Goal: Transaction & Acquisition: Subscribe to service/newsletter

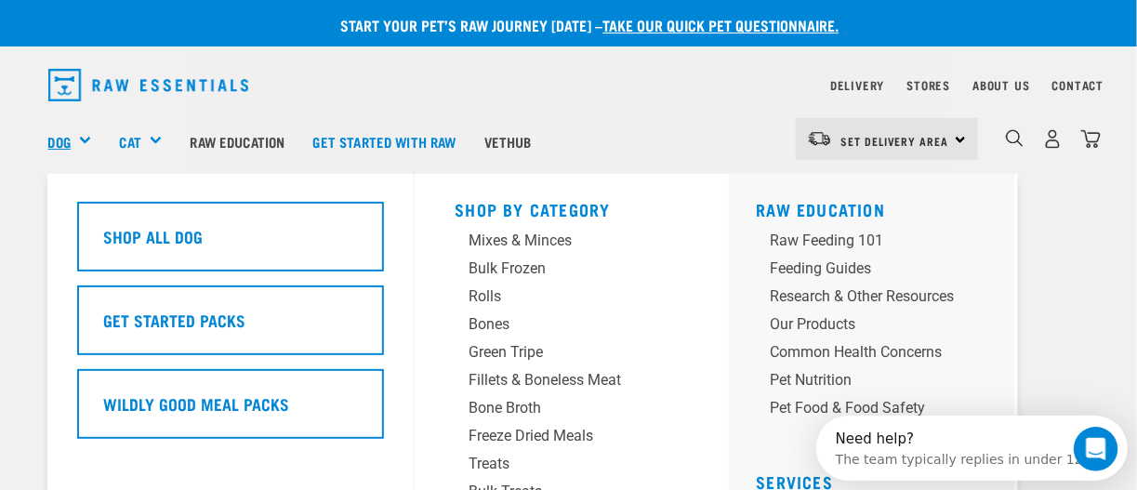
click at [58, 150] on link "Dog" at bounding box center [59, 141] width 22 height 21
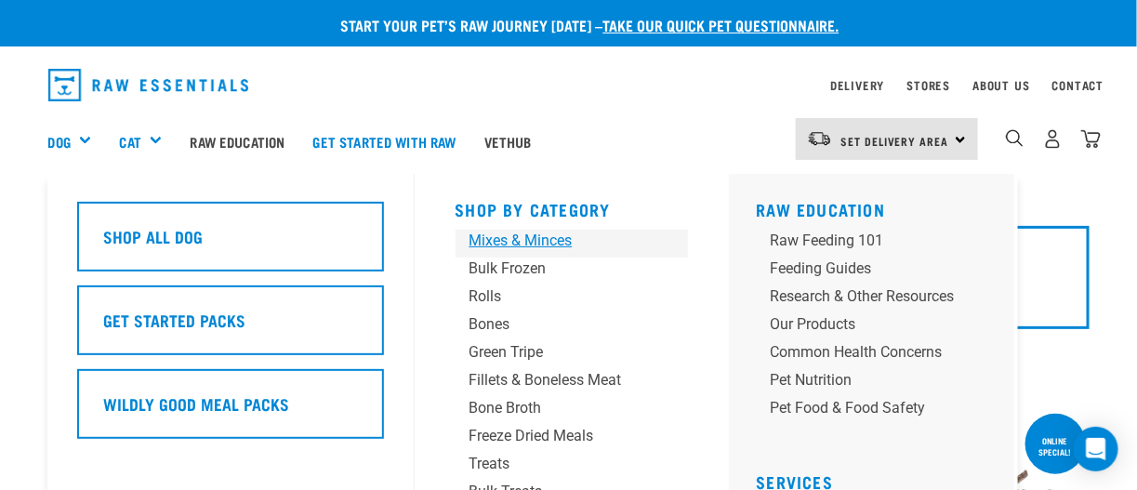
click at [520, 241] on div "Mixes & Minces" at bounding box center [556, 241] width 174 height 22
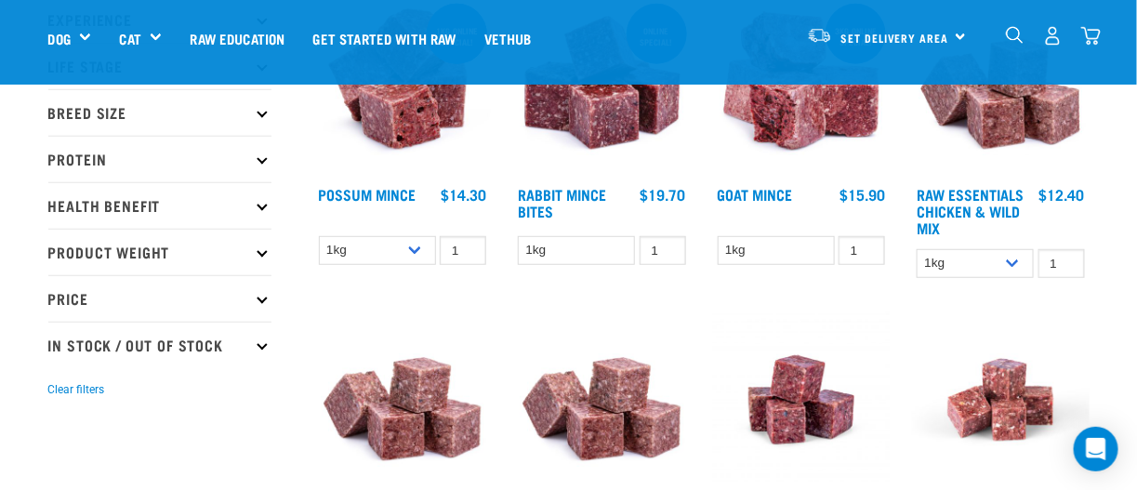
scroll to position [279, 0]
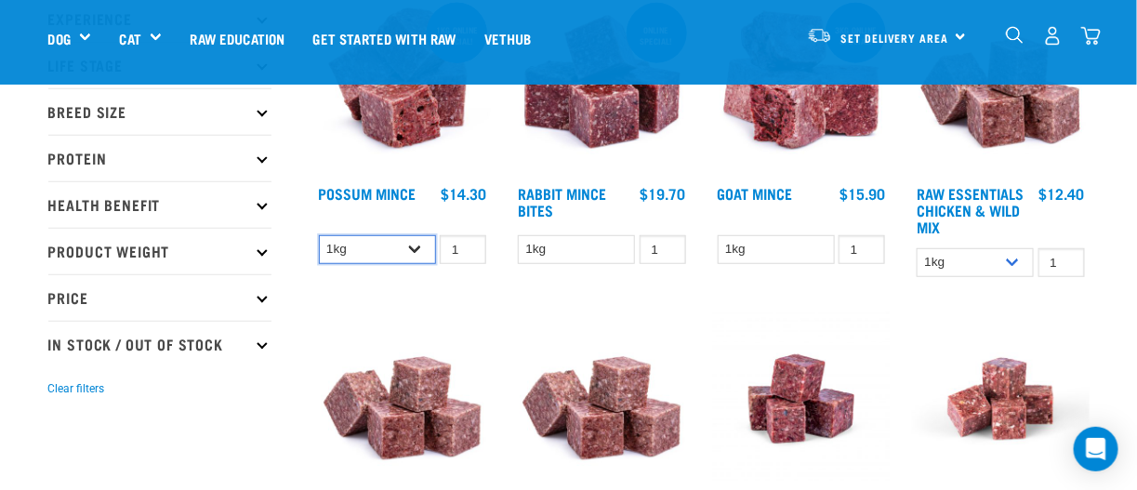
click at [417, 249] on select "1kg 3kg" at bounding box center [377, 249] width 117 height 29
click at [319, 235] on select "1kg 3kg" at bounding box center [377, 249] width 117 height 29
click at [419, 244] on select "1kg 3kg" at bounding box center [377, 249] width 117 height 29
select select "456"
click at [319, 235] on select "1kg 3kg" at bounding box center [377, 249] width 117 height 29
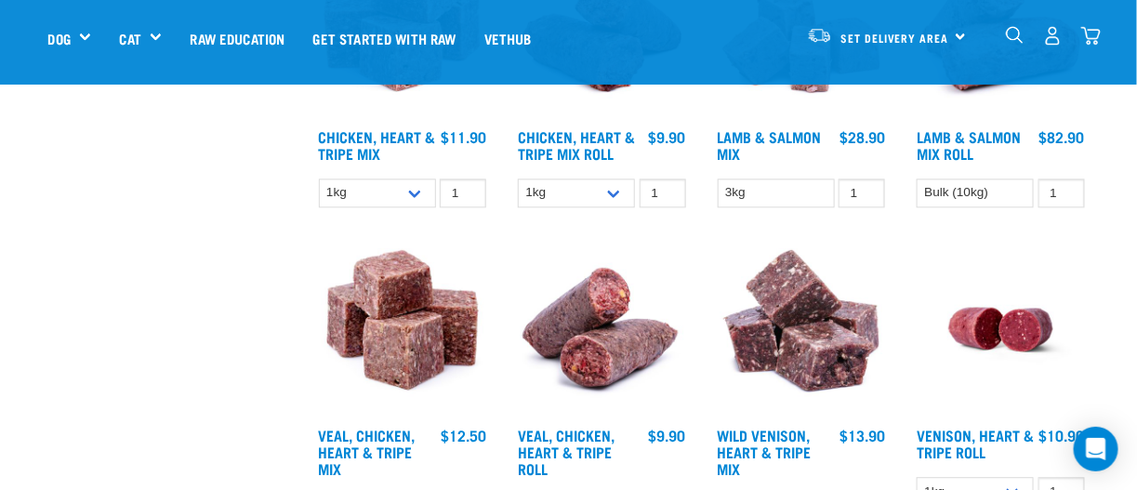
scroll to position [1208, 0]
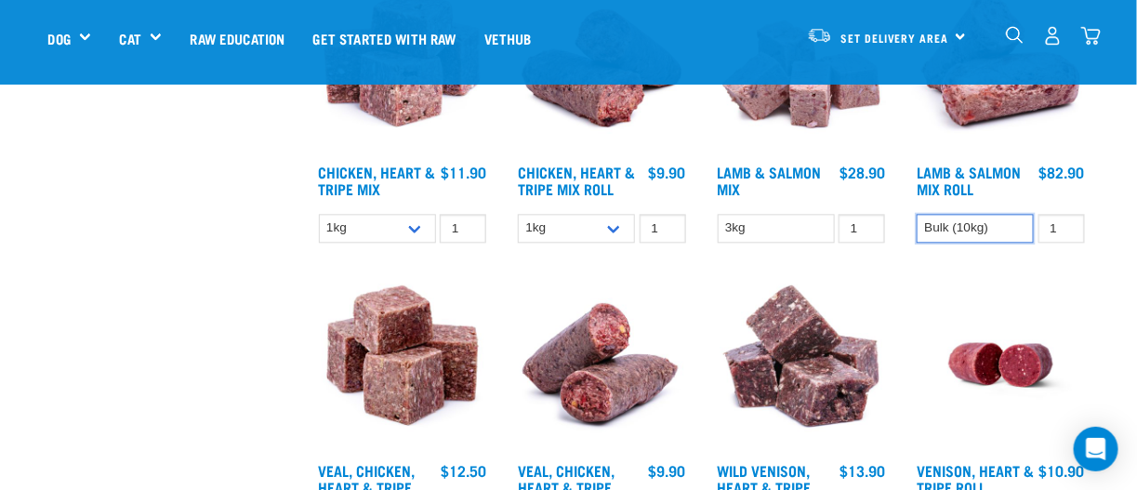
click at [960, 227] on select "Bulk (10kg)" at bounding box center [974, 228] width 117 height 29
click at [959, 228] on select "Bulk (10kg)" at bounding box center [974, 228] width 117 height 29
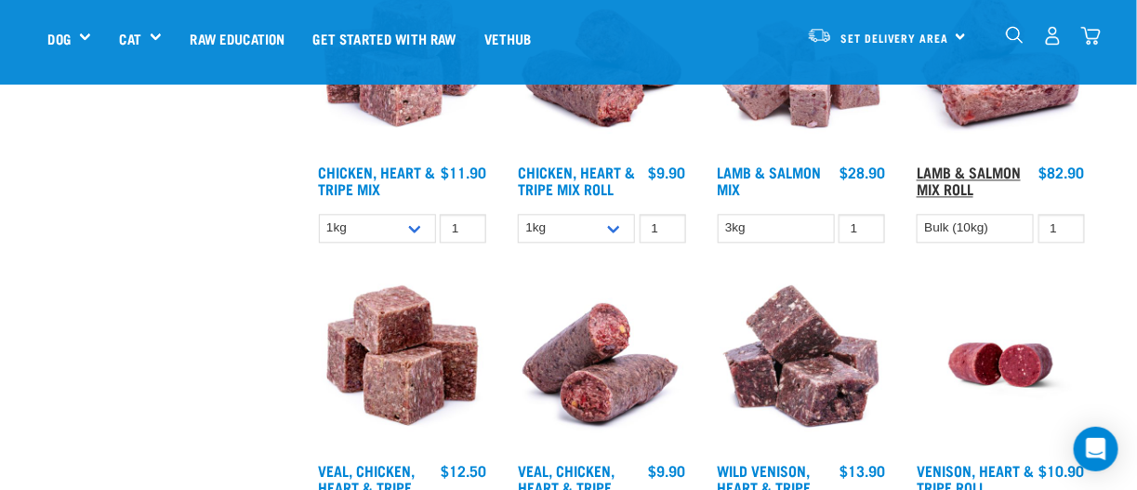
click at [939, 171] on link "Lamb & Salmon Mix Roll" at bounding box center [968, 179] width 104 height 25
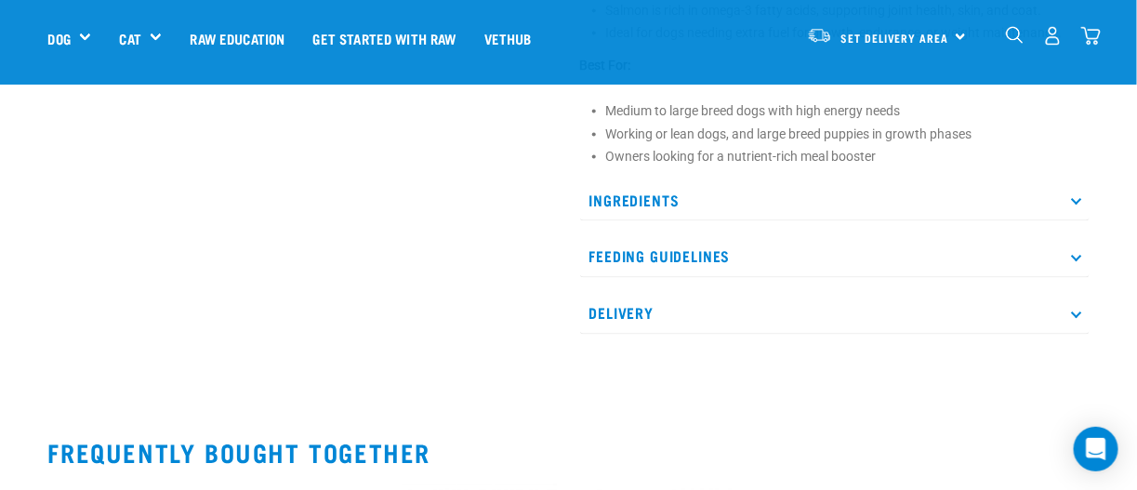
scroll to position [743, 0]
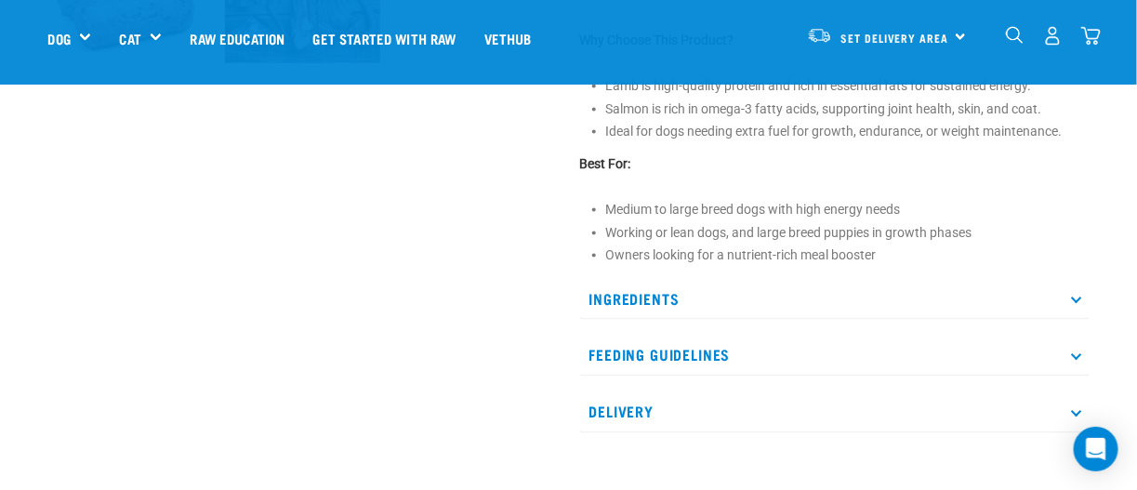
click at [1074, 296] on icon at bounding box center [1076, 299] width 10 height 10
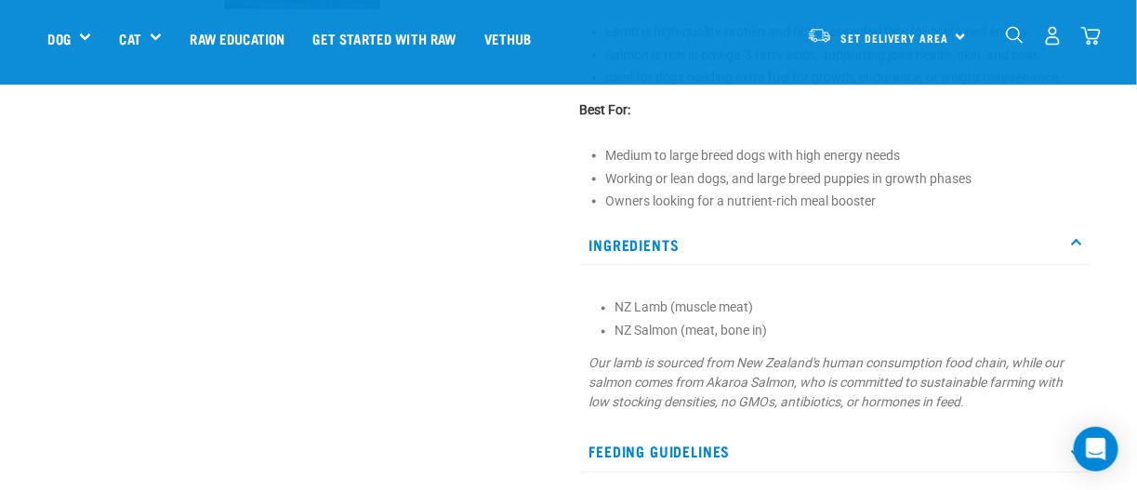
scroll to position [836, 0]
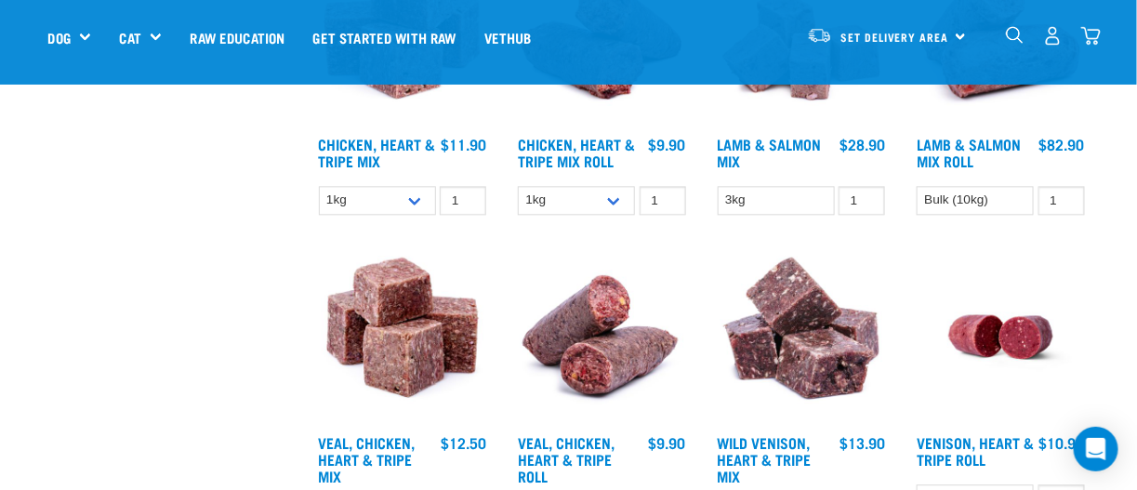
scroll to position [1154, 0]
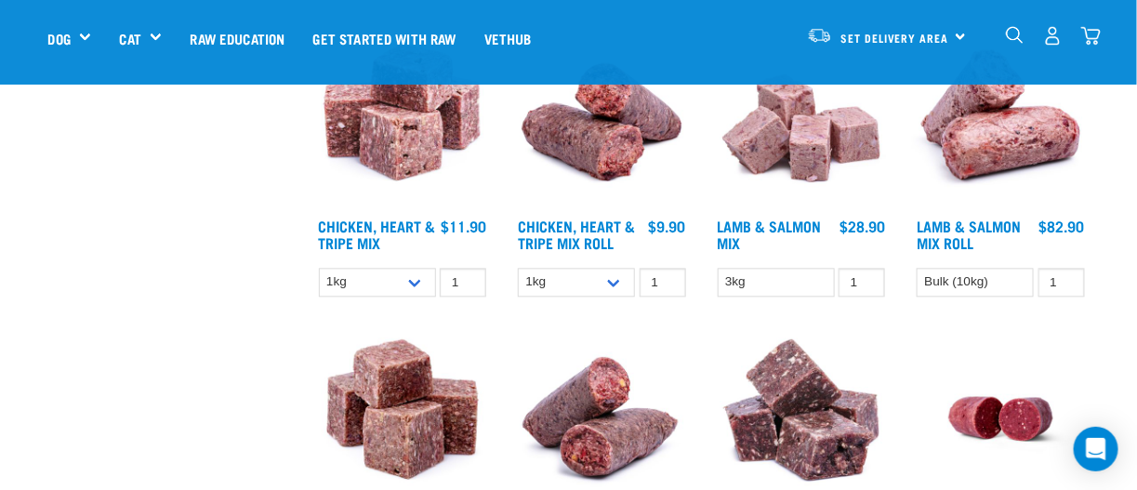
click at [786, 158] on img at bounding box center [802, 121] width 178 height 178
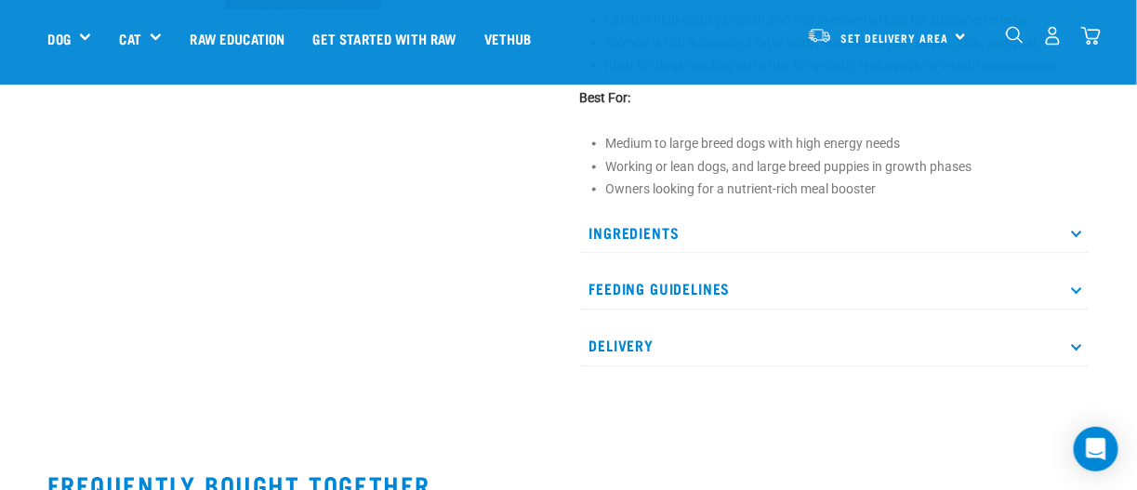
scroll to position [836, 0]
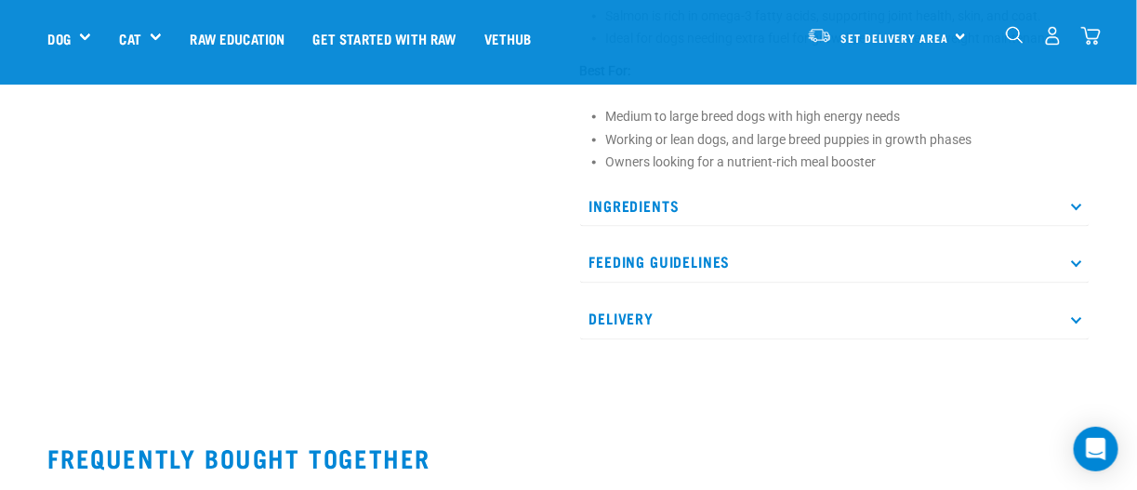
click at [1073, 202] on icon at bounding box center [1076, 206] width 10 height 10
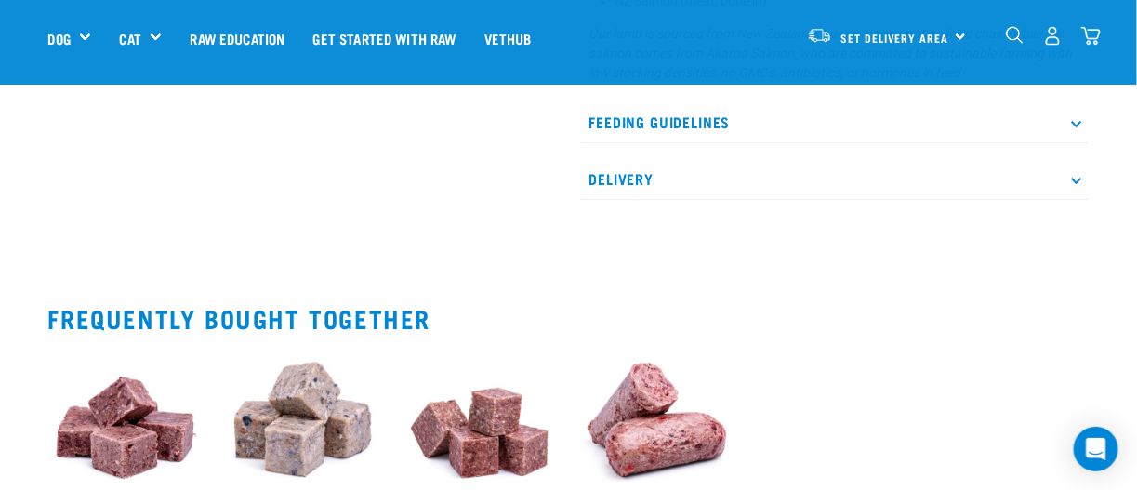
scroll to position [1393, 0]
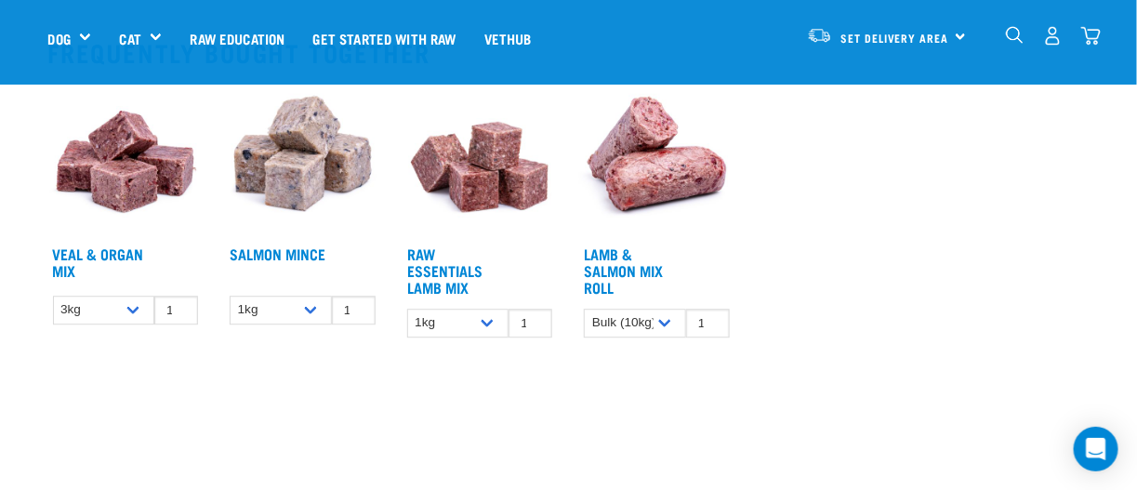
click at [303, 162] on img at bounding box center [302, 158] width 155 height 155
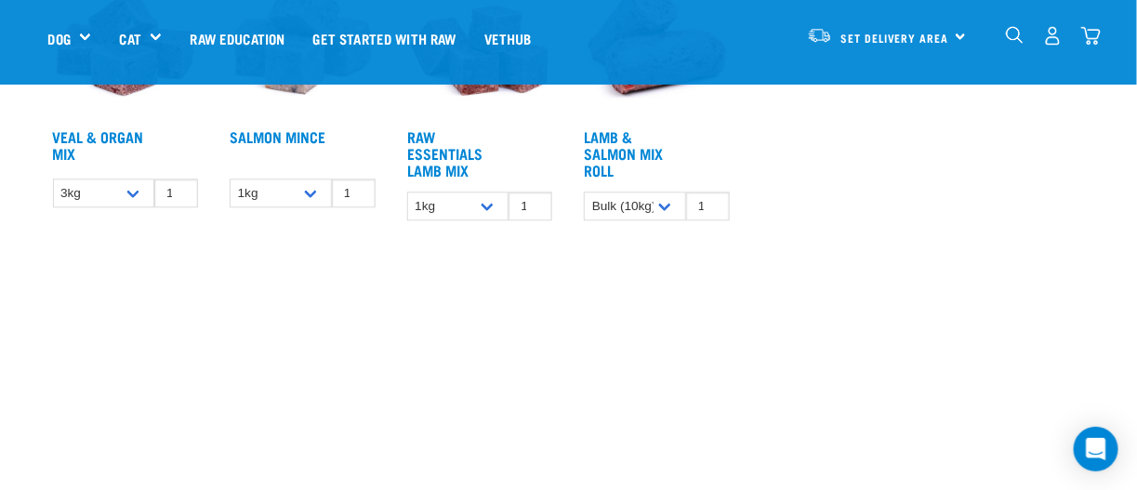
scroll to position [1246, 0]
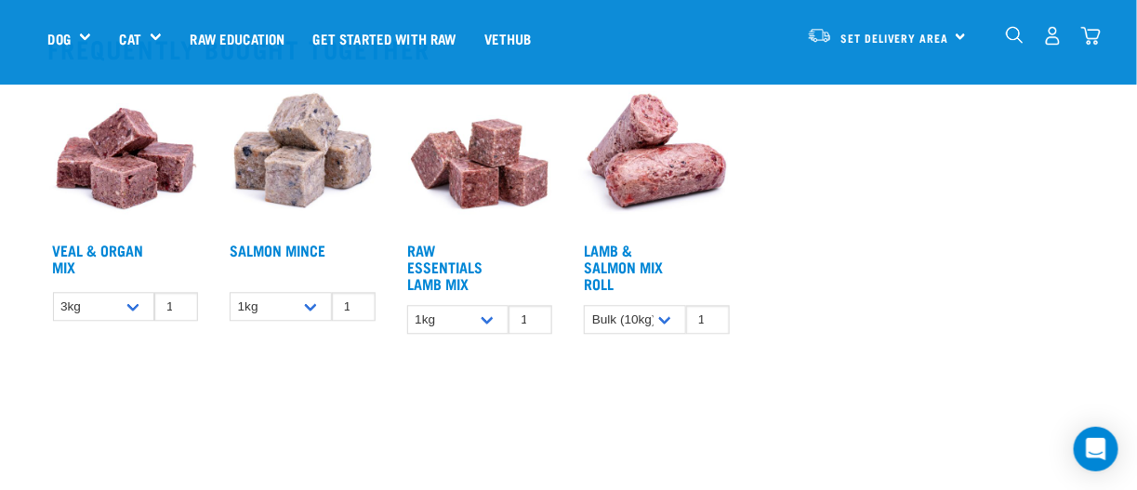
click at [664, 173] on img at bounding box center [656, 155] width 155 height 155
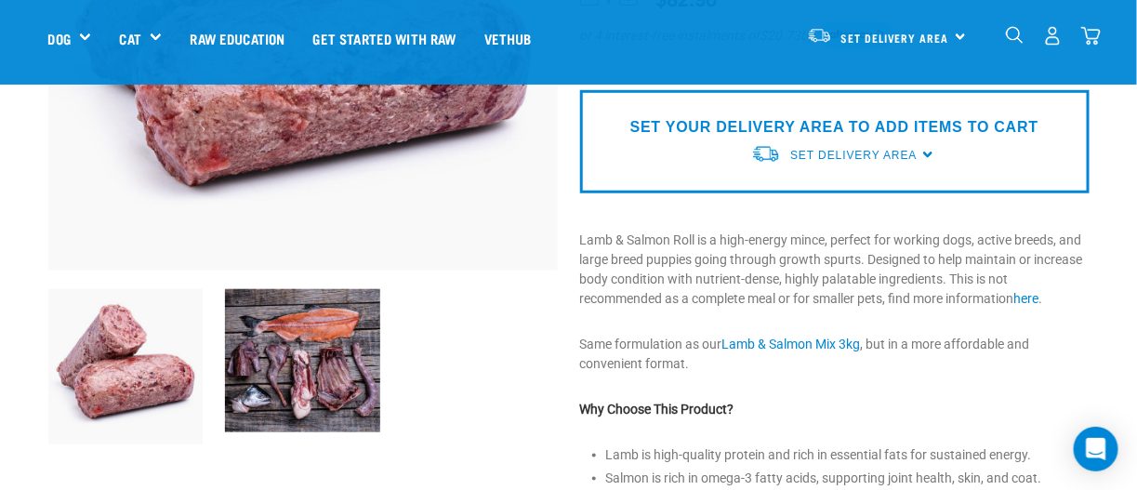
scroll to position [185, 0]
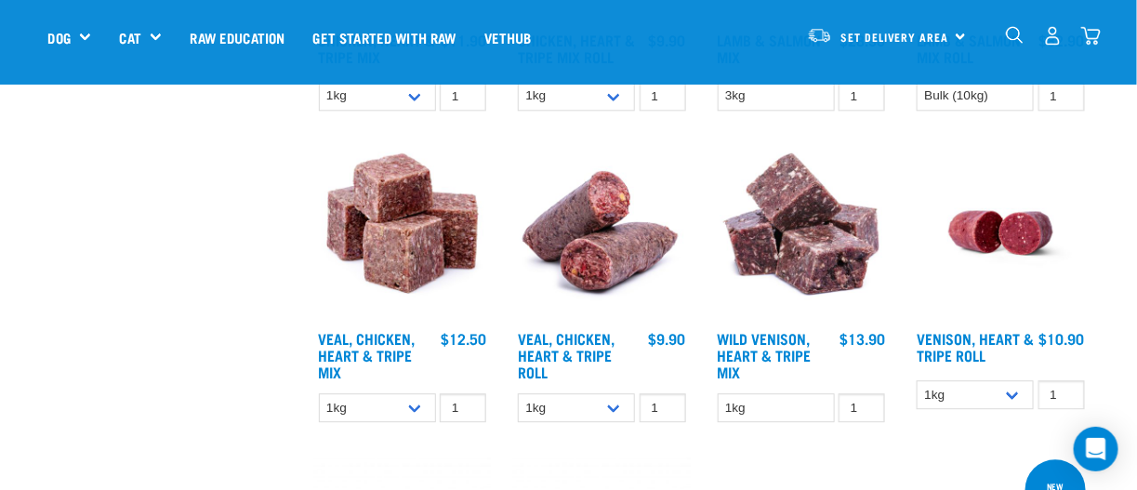
scroll to position [1380, 0]
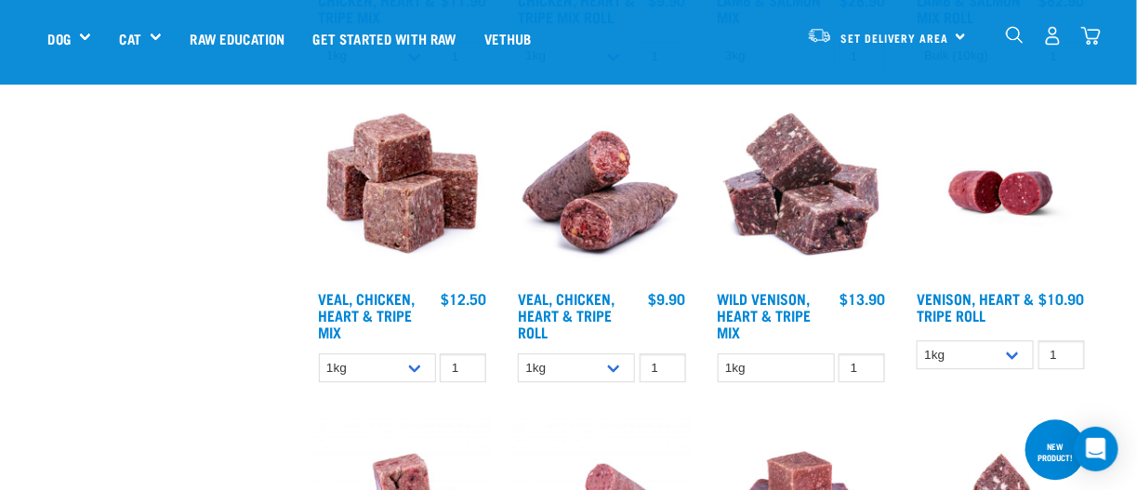
click at [600, 216] on img at bounding box center [602, 193] width 178 height 178
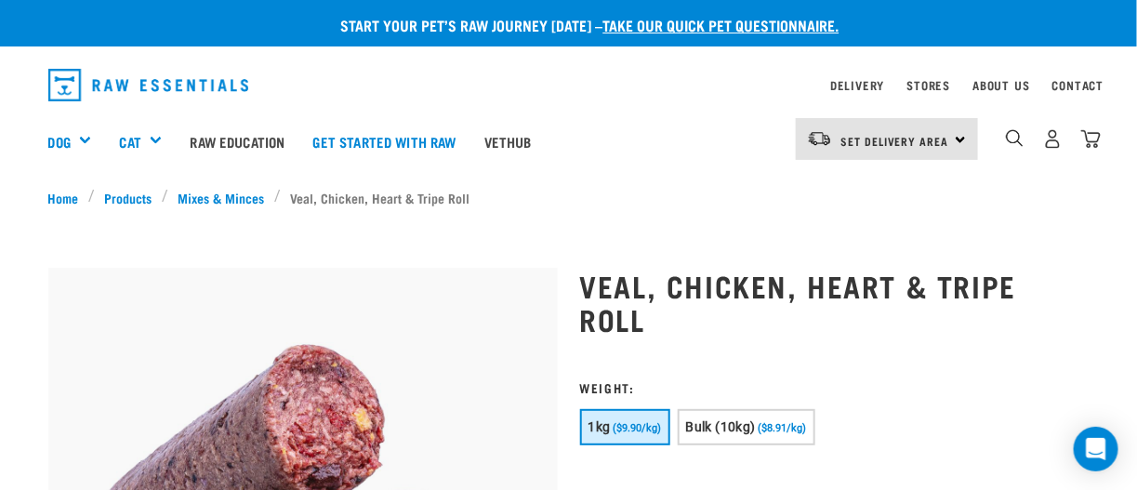
scroll to position [92, 0]
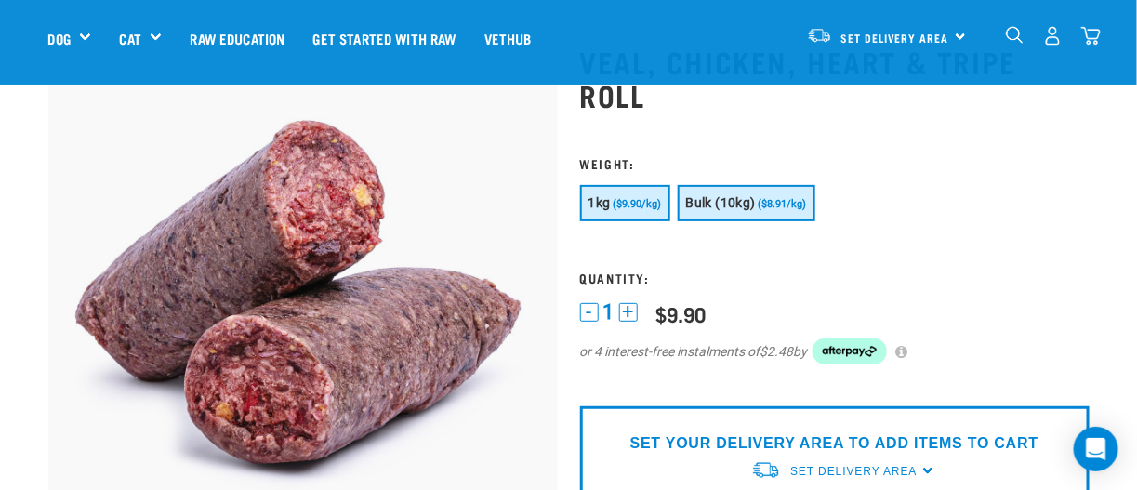
click at [753, 195] on span "Bulk (10kg)" at bounding box center [721, 202] width 70 height 15
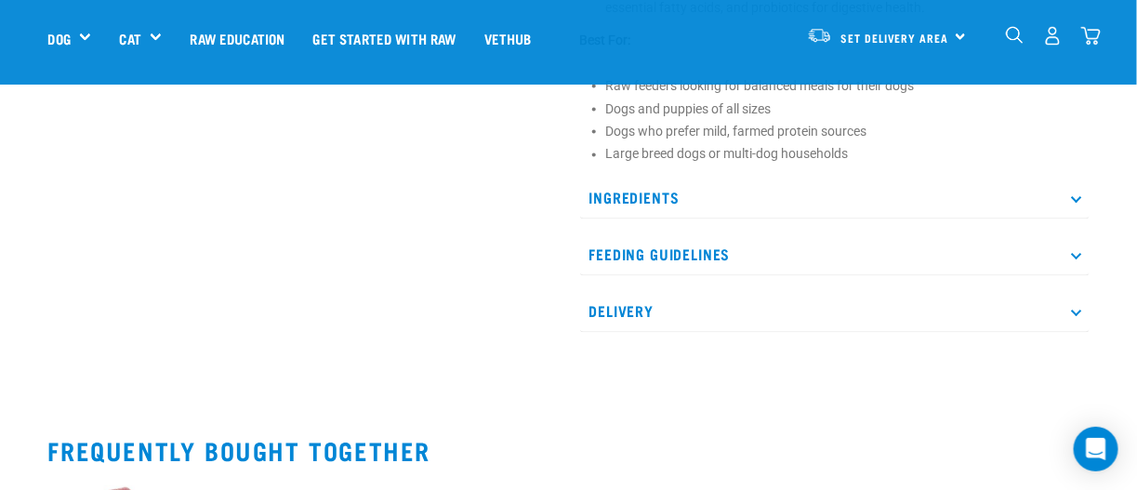
scroll to position [928, 0]
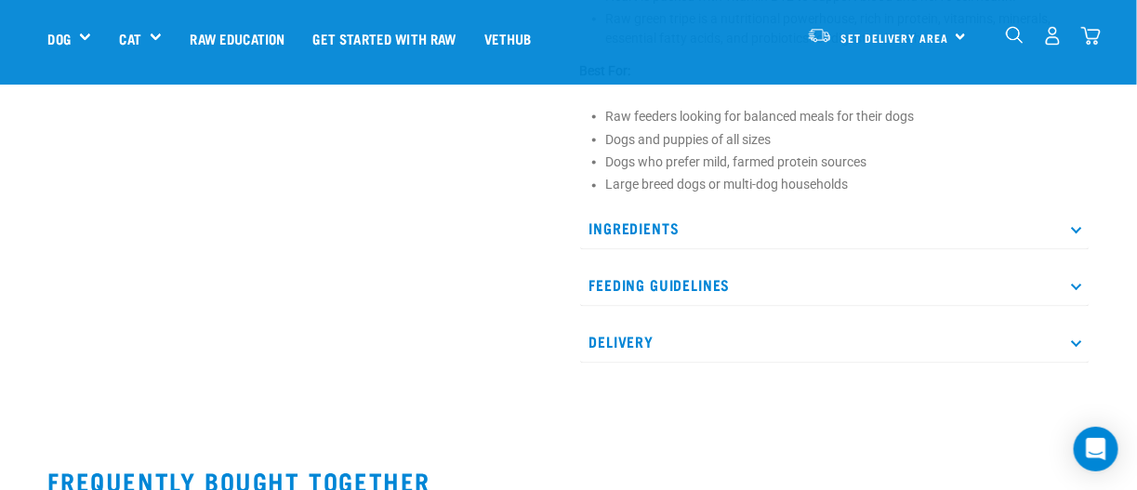
click at [1074, 223] on icon at bounding box center [1076, 228] width 10 height 10
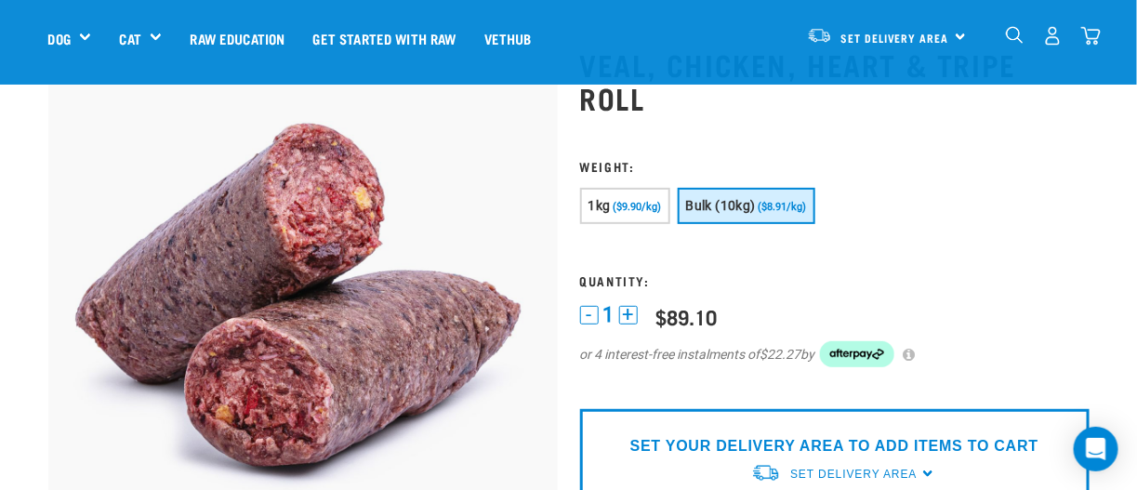
scroll to position [0, 0]
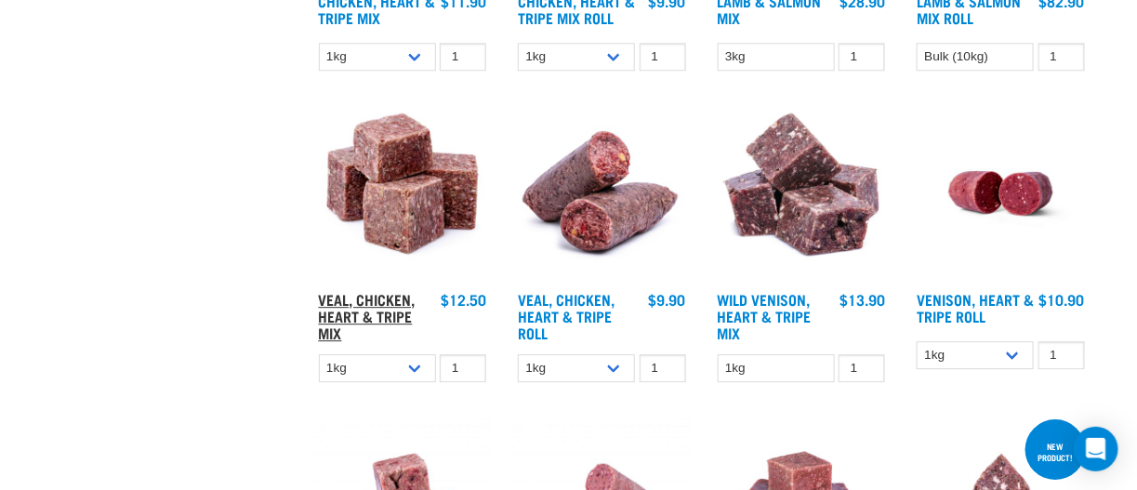
click at [363, 295] on link "Veal, Chicken, Heart & Tripe Mix" at bounding box center [367, 316] width 97 height 42
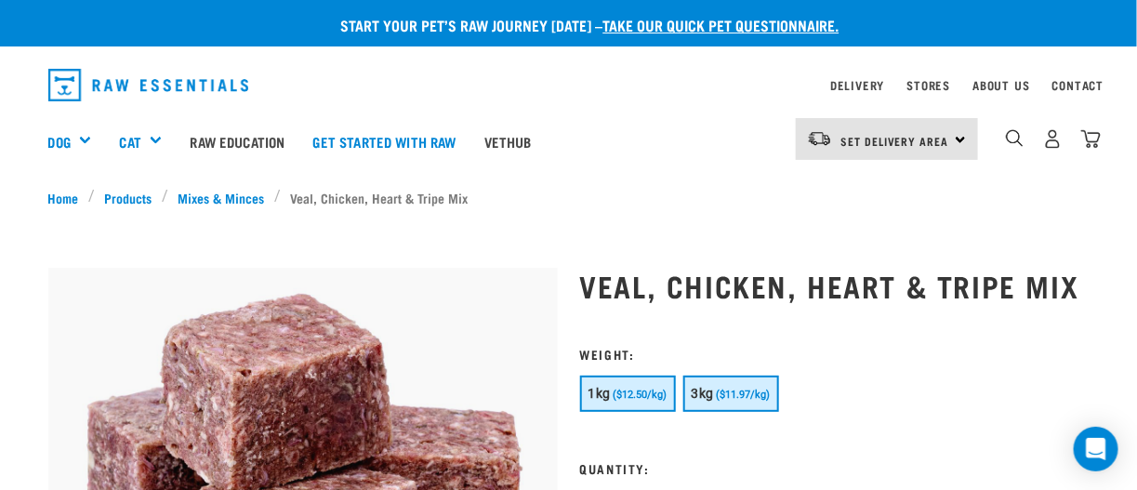
click at [713, 389] on span "3kg" at bounding box center [702, 393] width 22 height 15
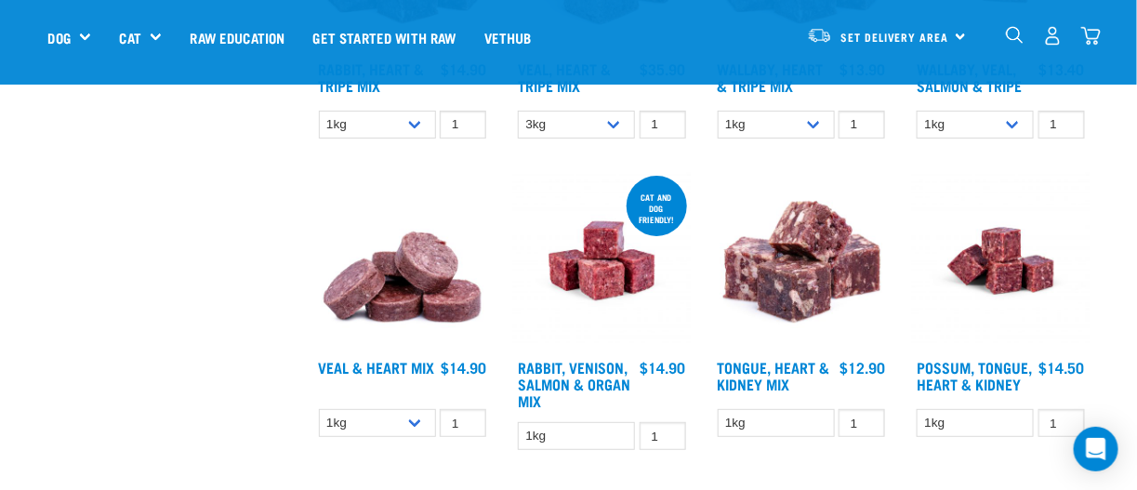
scroll to position [2256, 0]
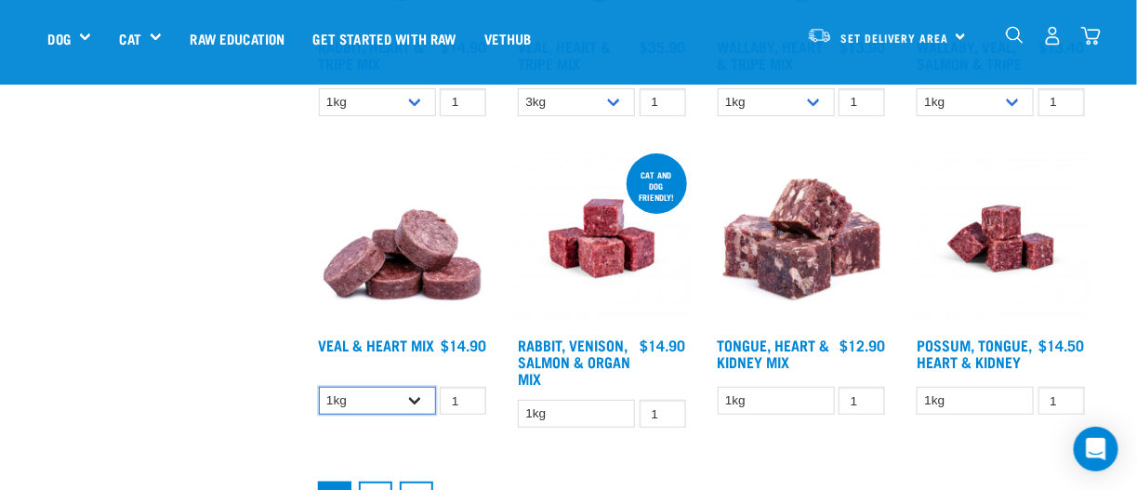
click at [412, 399] on select "1kg 3kg" at bounding box center [377, 401] width 117 height 29
select select "743"
click at [319, 387] on select "1kg 3kg" at bounding box center [377, 401] width 117 height 29
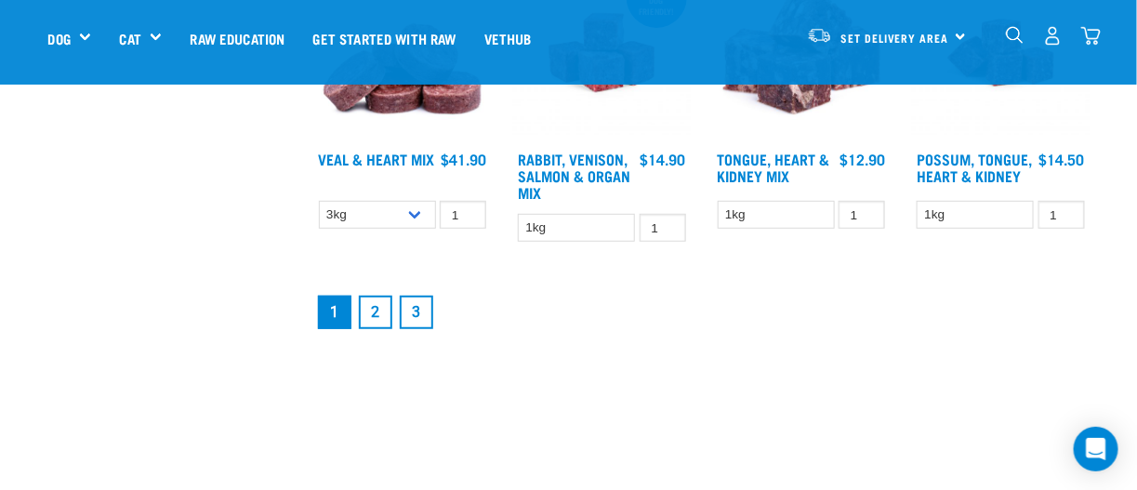
click at [382, 311] on link "2" at bounding box center [375, 312] width 33 height 33
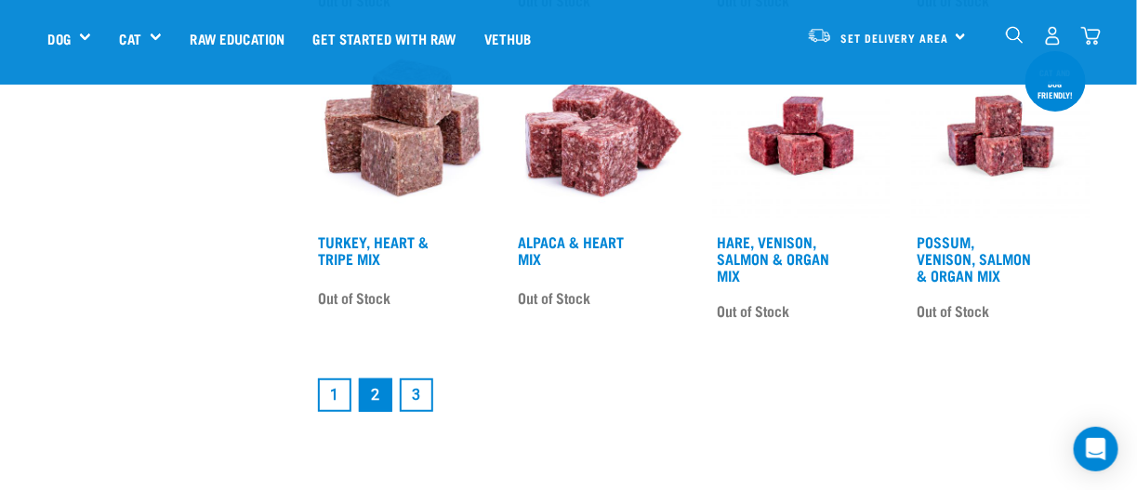
scroll to position [2509, 0]
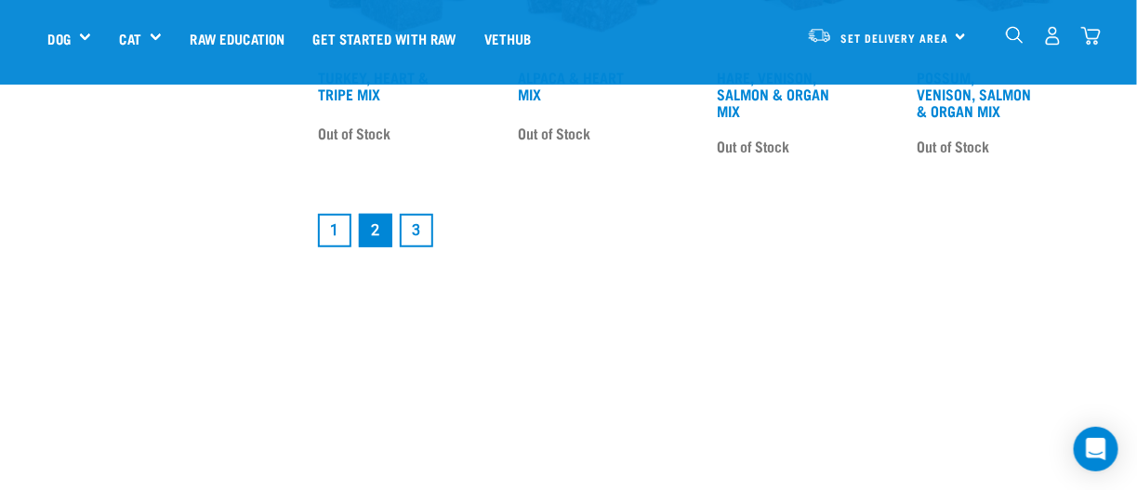
click at [407, 232] on link "3" at bounding box center [416, 230] width 33 height 33
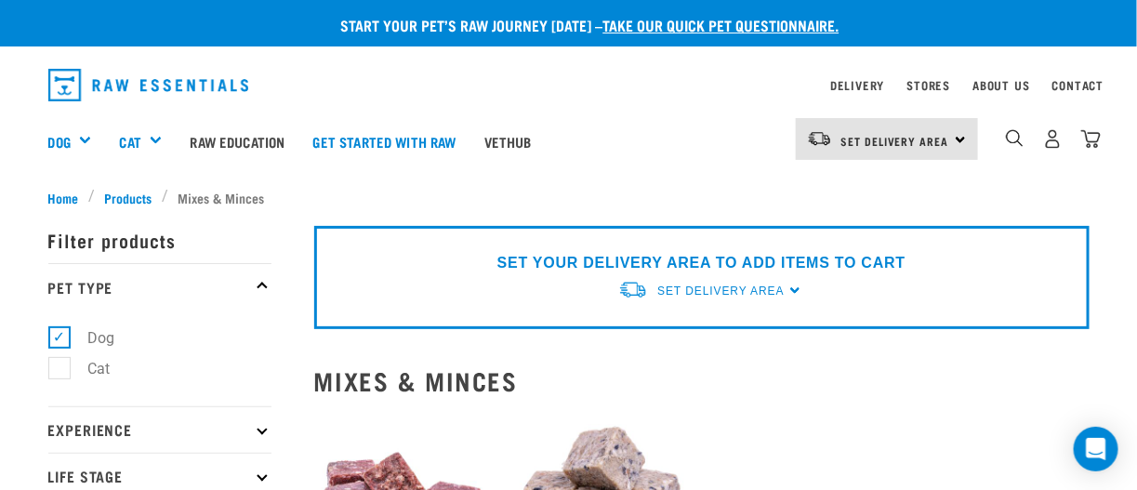
click at [62, 375] on label "Cat" at bounding box center [88, 368] width 59 height 23
click at [60, 371] on input "Cat" at bounding box center [54, 365] width 12 height 12
checkbox input "true"
click at [59, 342] on label "Dog" at bounding box center [91, 337] width 64 height 23
click at [59, 340] on input "Dog" at bounding box center [54, 334] width 12 height 12
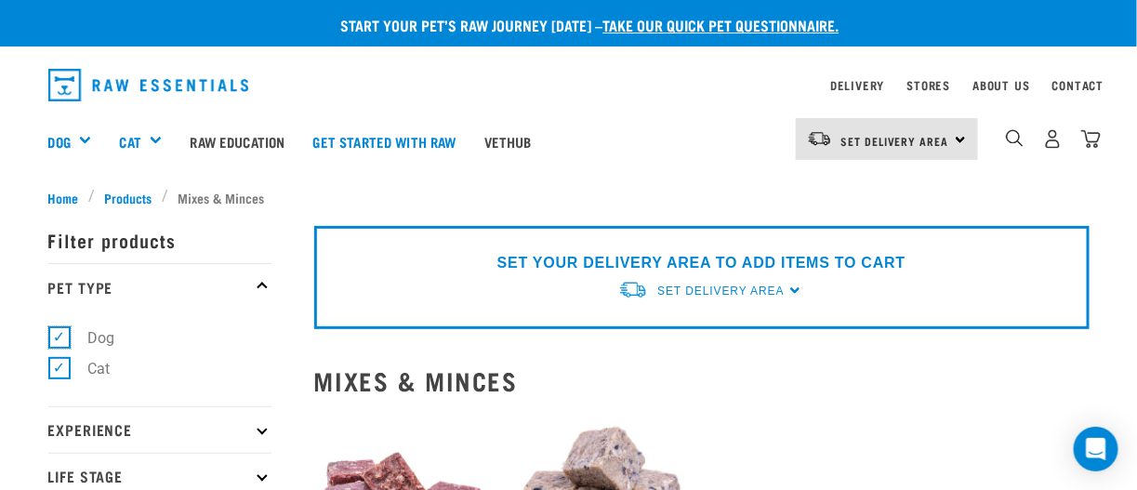
checkbox input "false"
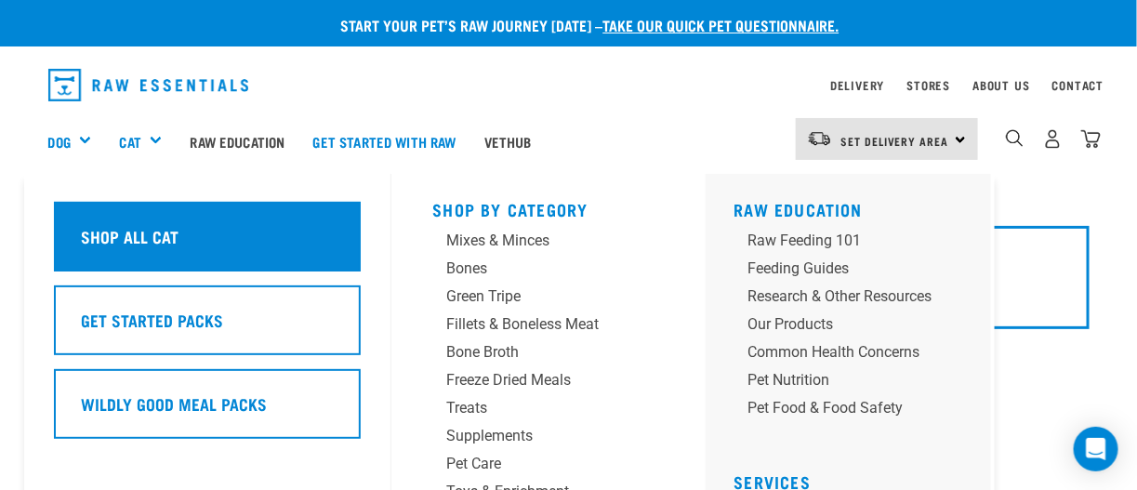
click at [117, 247] on h5 "Shop All Cat" at bounding box center [130, 236] width 98 height 24
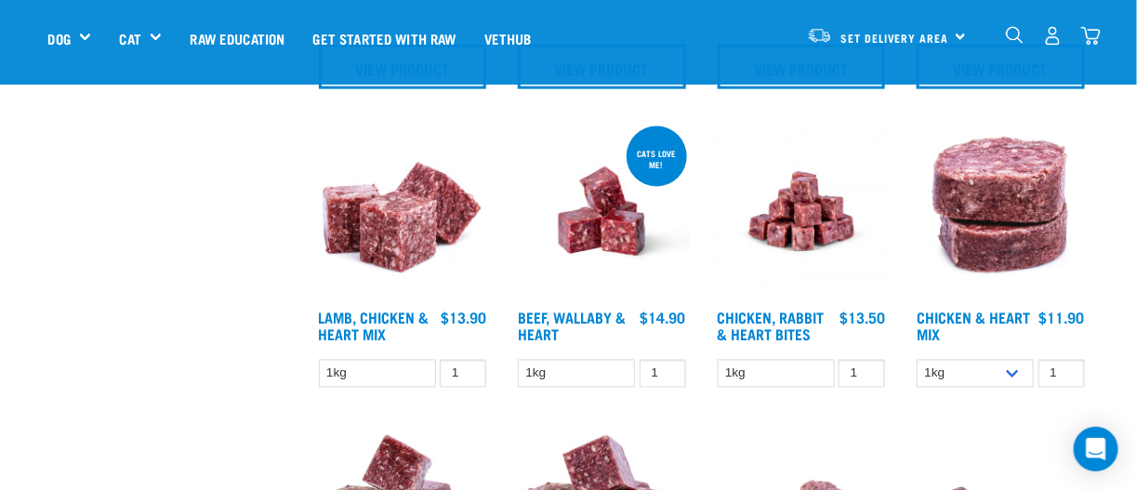
scroll to position [836, 0]
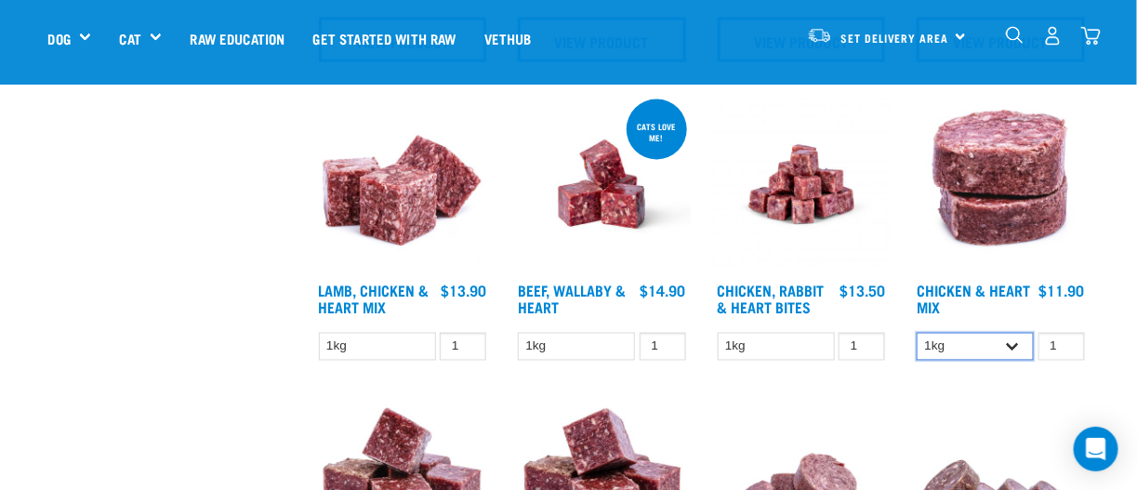
click at [1014, 345] on select "1kg 3kg" at bounding box center [974, 347] width 117 height 29
select select "352"
click at [916, 333] on select "1kg 3kg" at bounding box center [974, 347] width 117 height 29
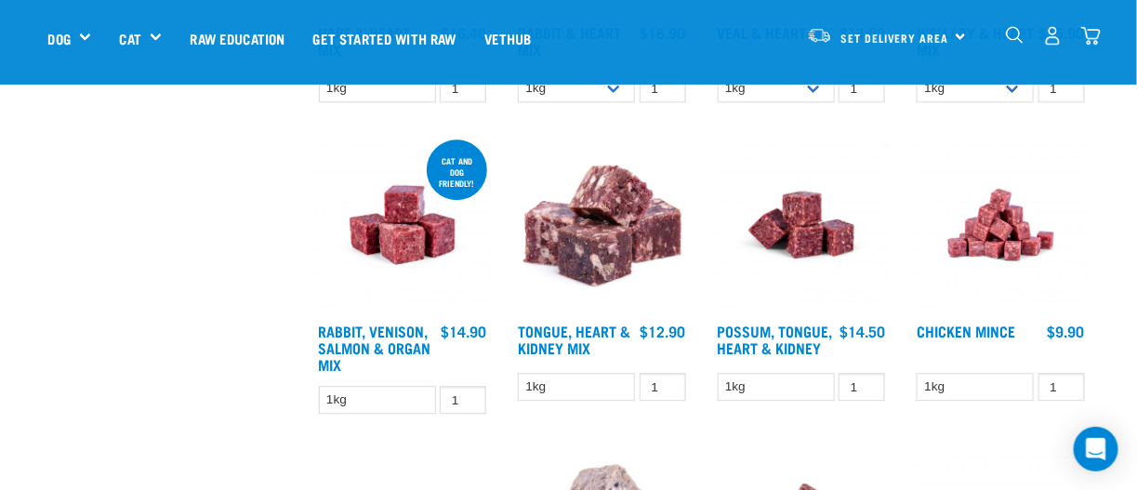
scroll to position [1486, 0]
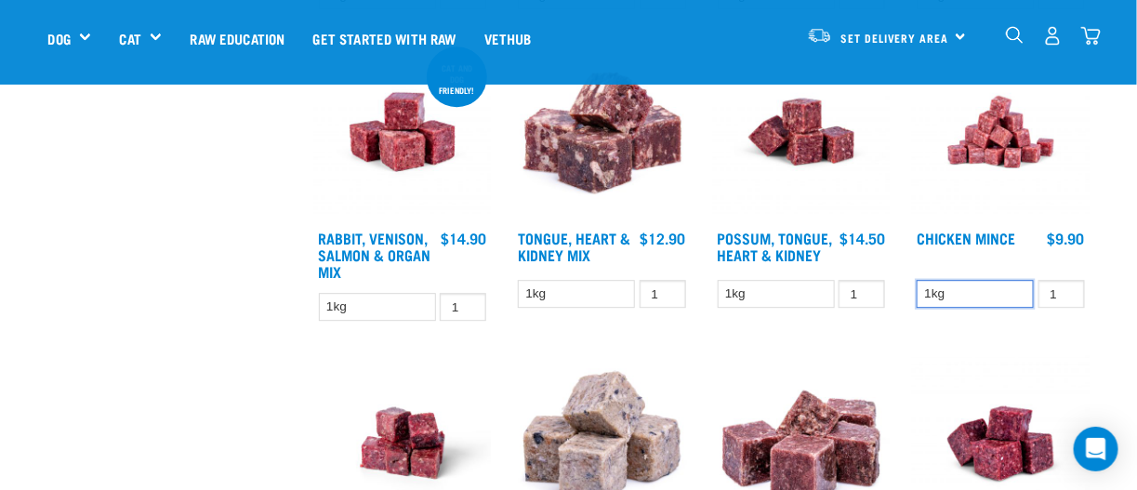
click at [1016, 289] on select "1kg" at bounding box center [974, 294] width 117 height 29
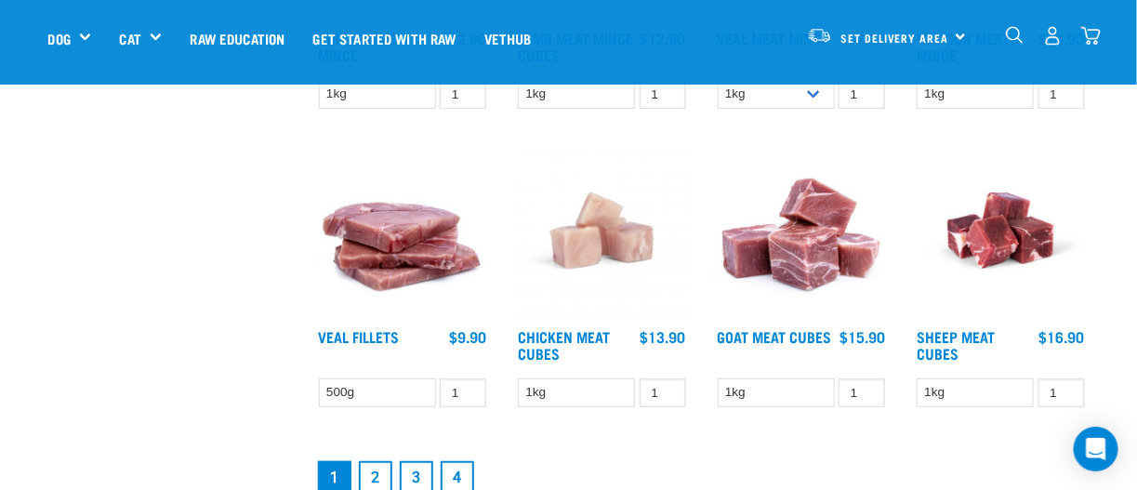
scroll to position [2322, 0]
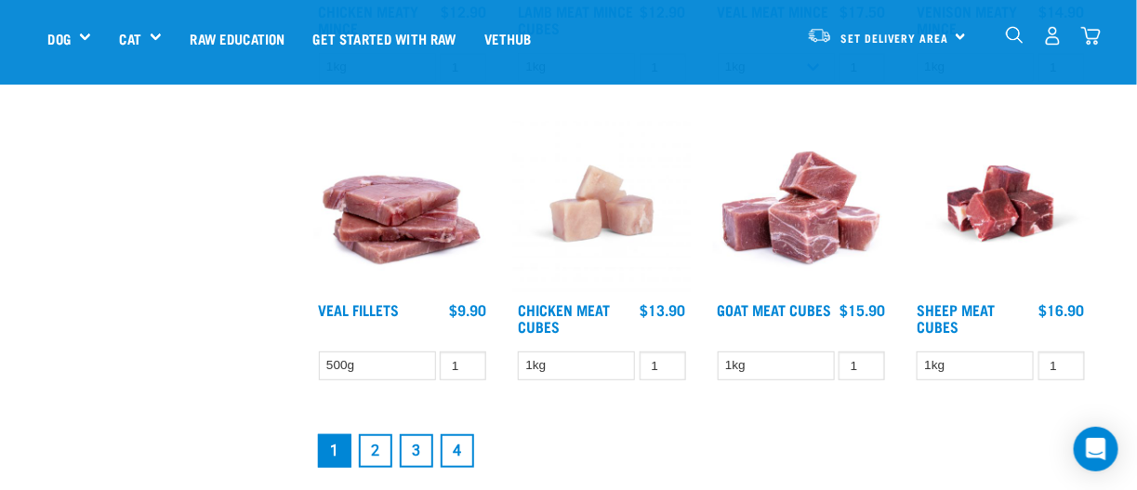
click at [375, 446] on link "2" at bounding box center [375, 450] width 33 height 33
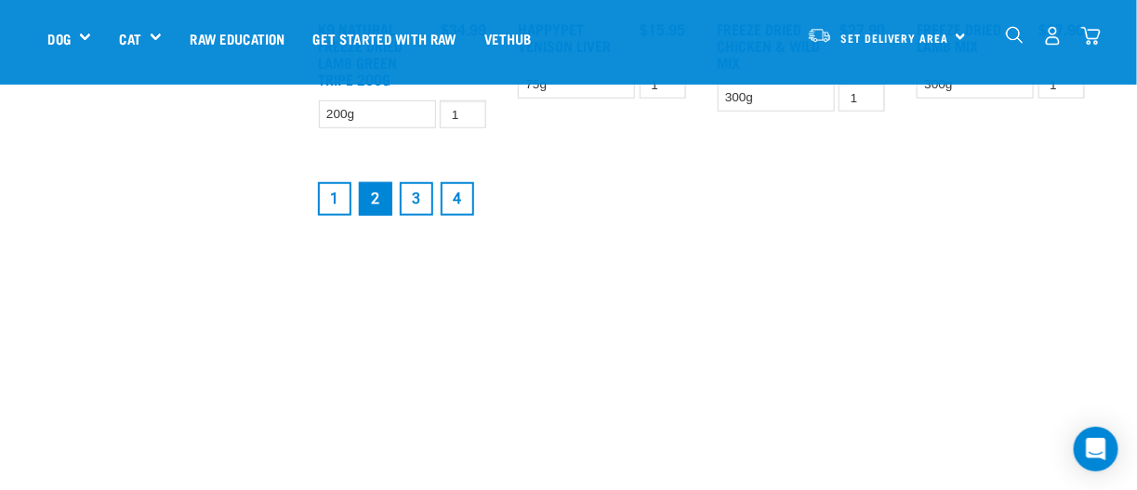
scroll to position [2602, 0]
click at [420, 193] on link "3" at bounding box center [416, 194] width 33 height 33
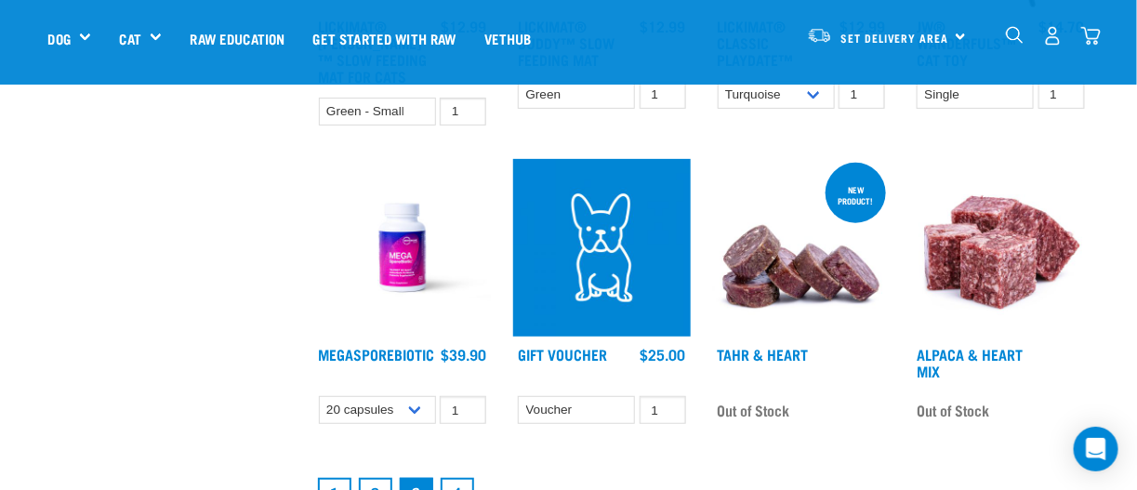
scroll to position [2415, 0]
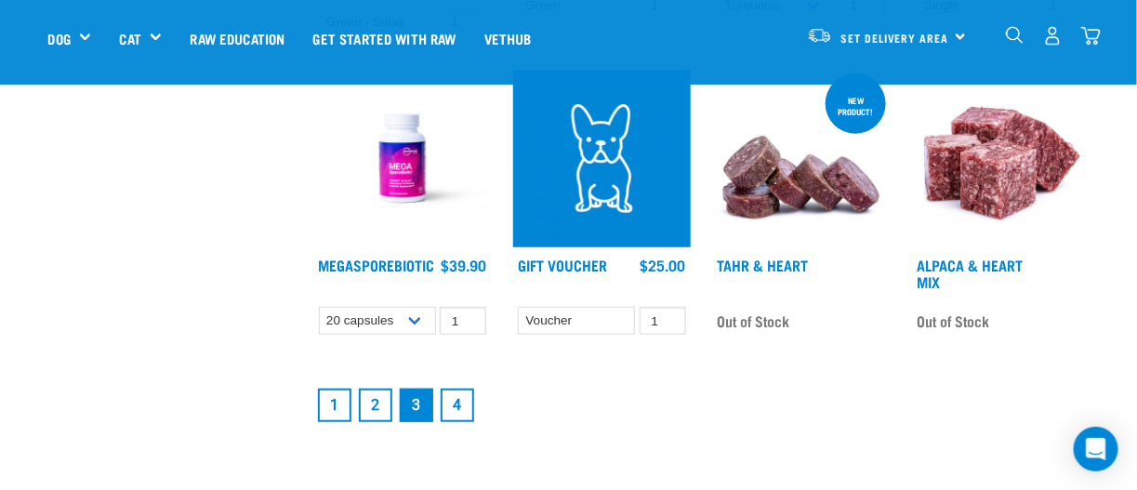
click at [333, 410] on link "1" at bounding box center [334, 404] width 33 height 33
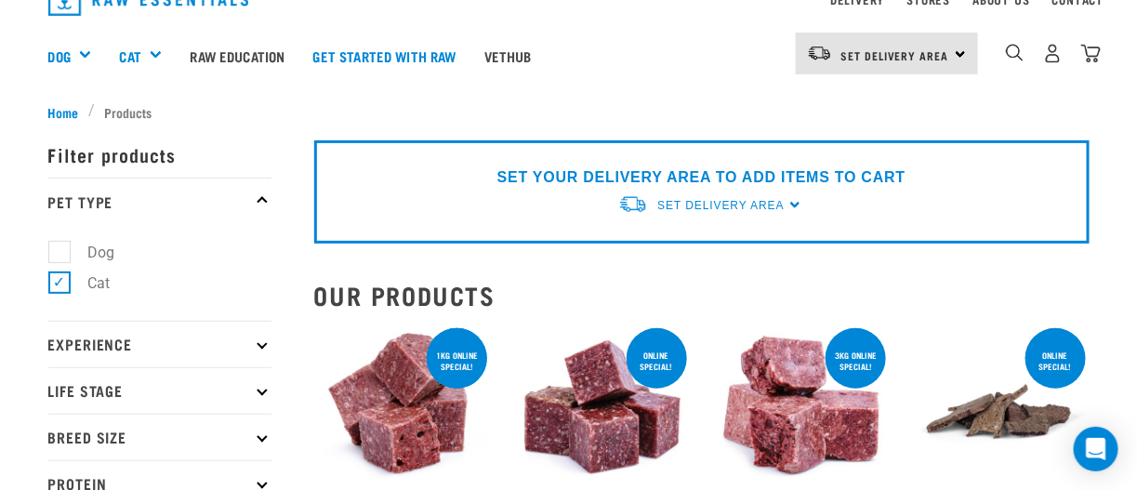
scroll to position [185, 0]
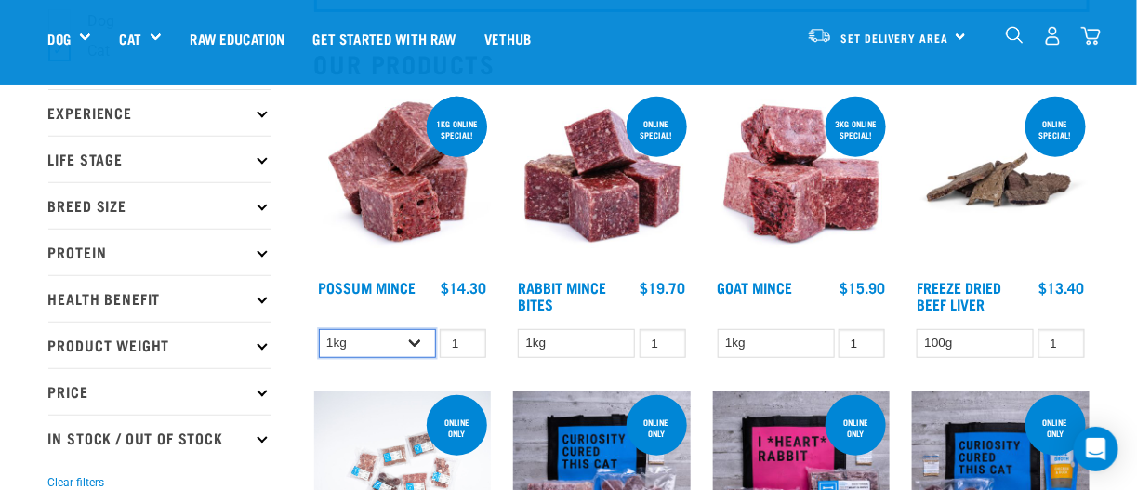
click at [417, 341] on select "1kg 3kg" at bounding box center [377, 343] width 117 height 29
select select "457"
click at [319, 329] on select "1kg 3kg" at bounding box center [377, 343] width 117 height 29
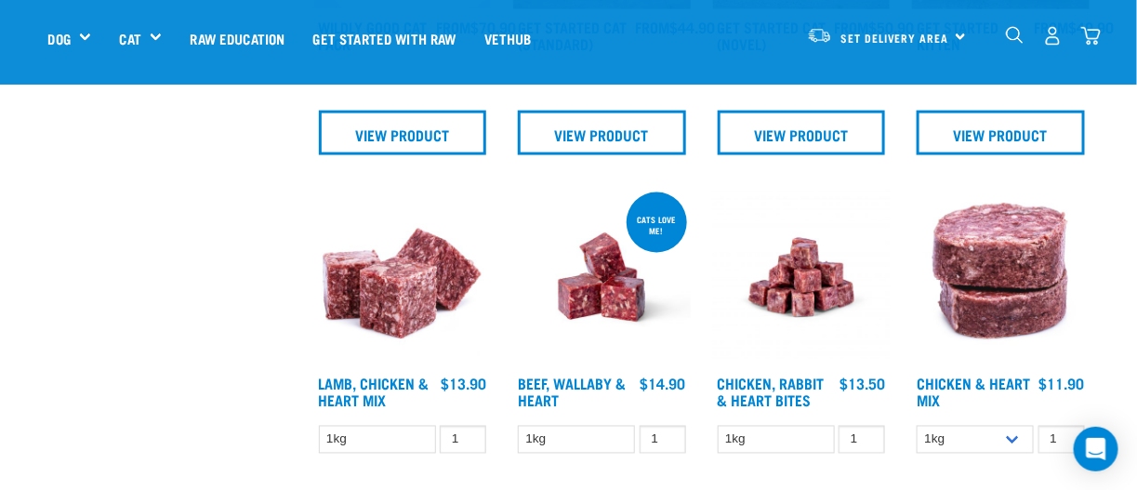
scroll to position [836, 0]
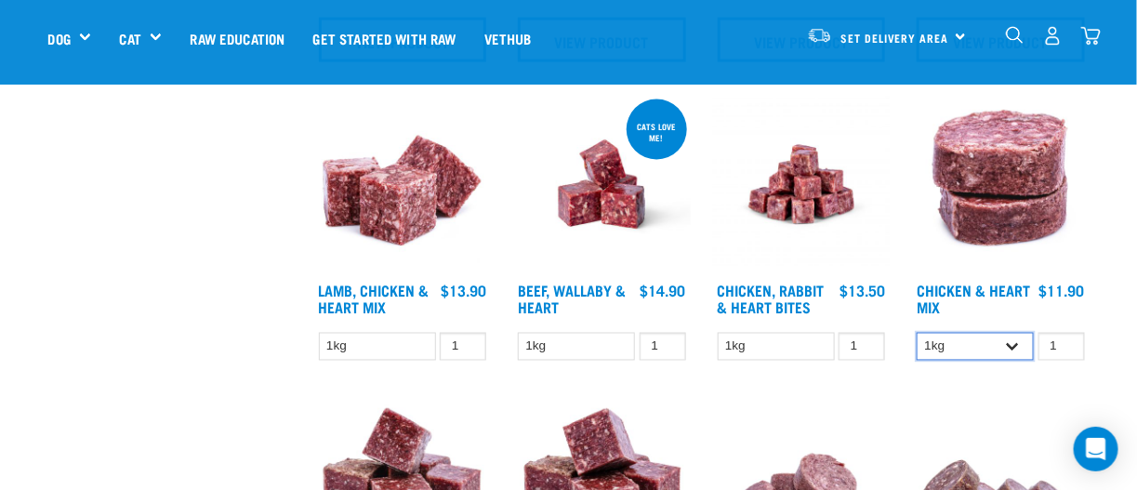
click at [1012, 349] on select "1kg 3kg" at bounding box center [974, 347] width 117 height 29
select select "352"
click at [916, 333] on select "1kg 3kg" at bounding box center [974, 347] width 117 height 29
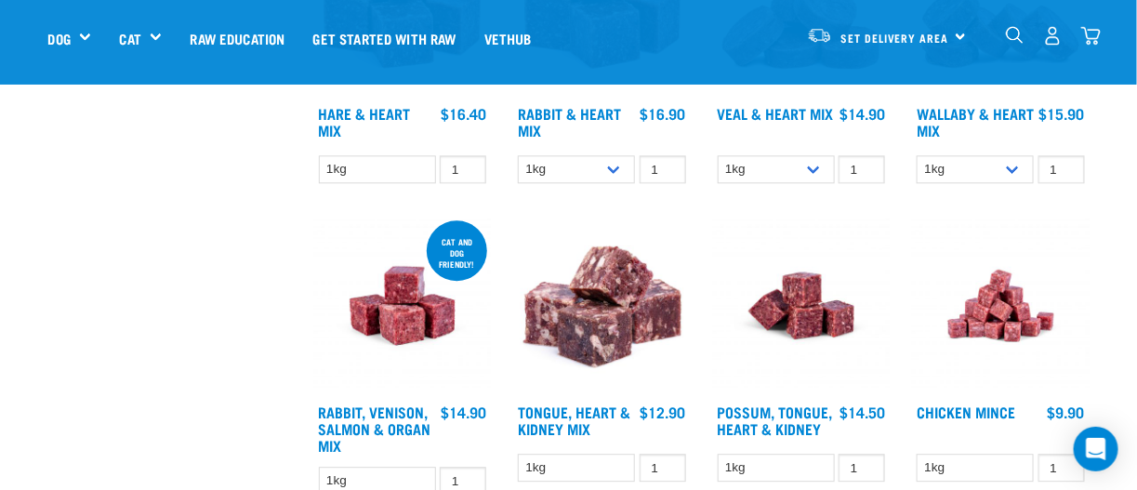
scroll to position [1393, 0]
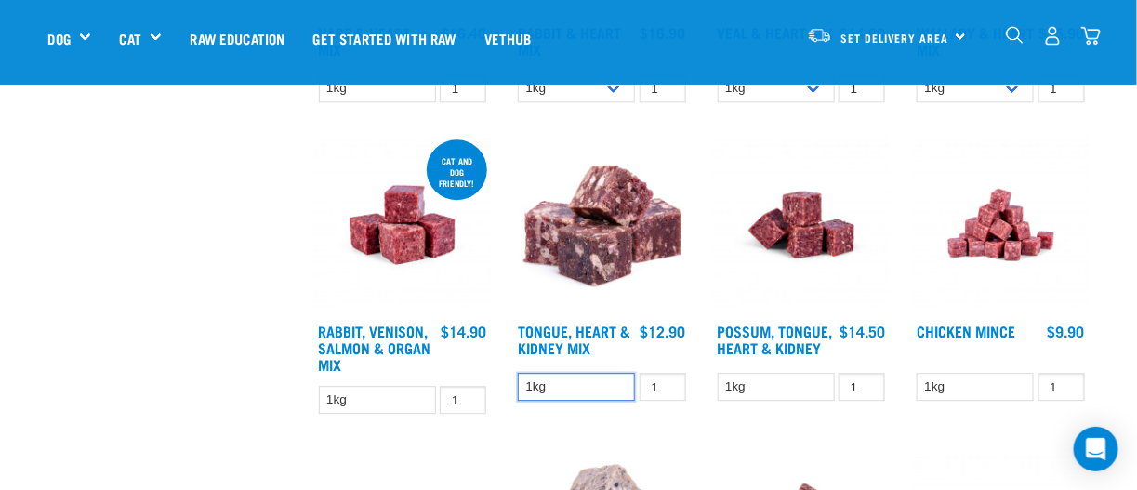
click at [576, 387] on select "1kg" at bounding box center [576, 387] width 117 height 29
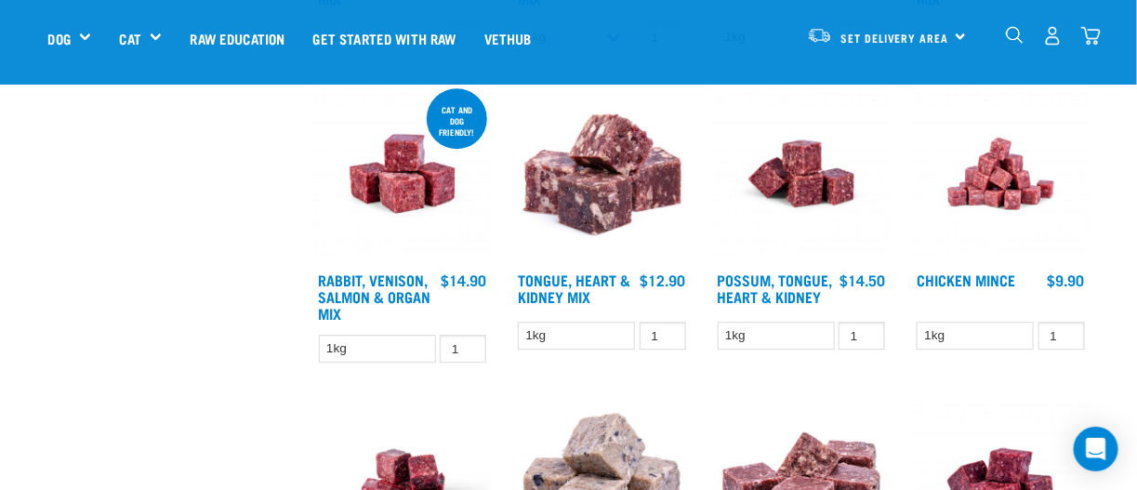
scroll to position [1486, 0]
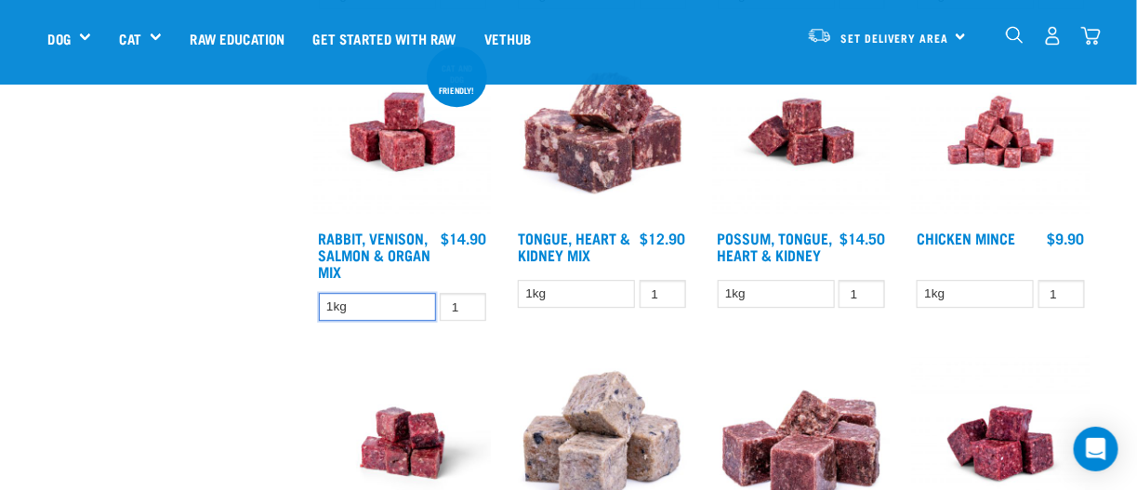
click at [343, 308] on select "1kg" at bounding box center [377, 307] width 117 height 29
click at [343, 307] on select "1kg" at bounding box center [377, 307] width 117 height 29
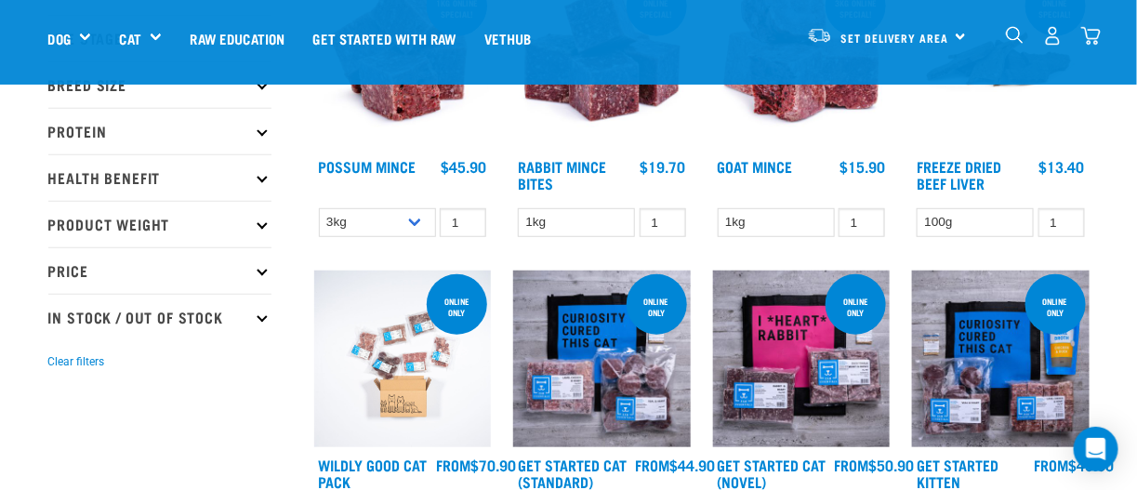
scroll to position [464, 0]
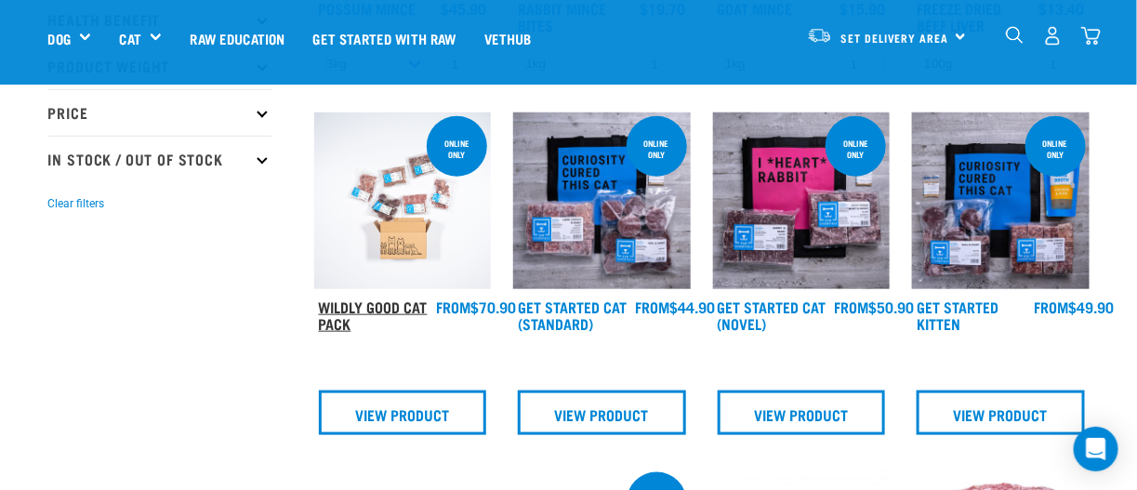
click at [374, 304] on link "Wildly Good Cat Pack" at bounding box center [373, 314] width 109 height 25
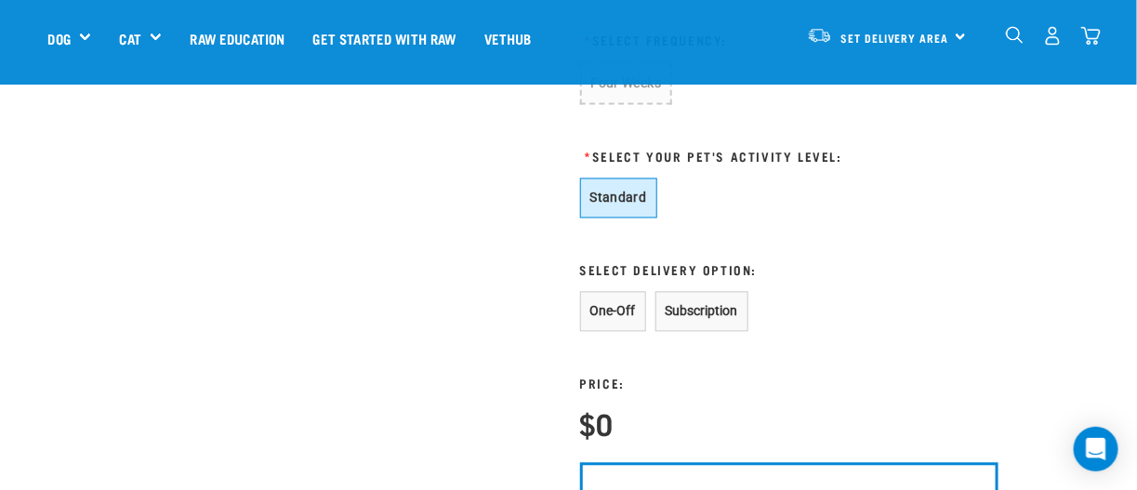
scroll to position [1115, 0]
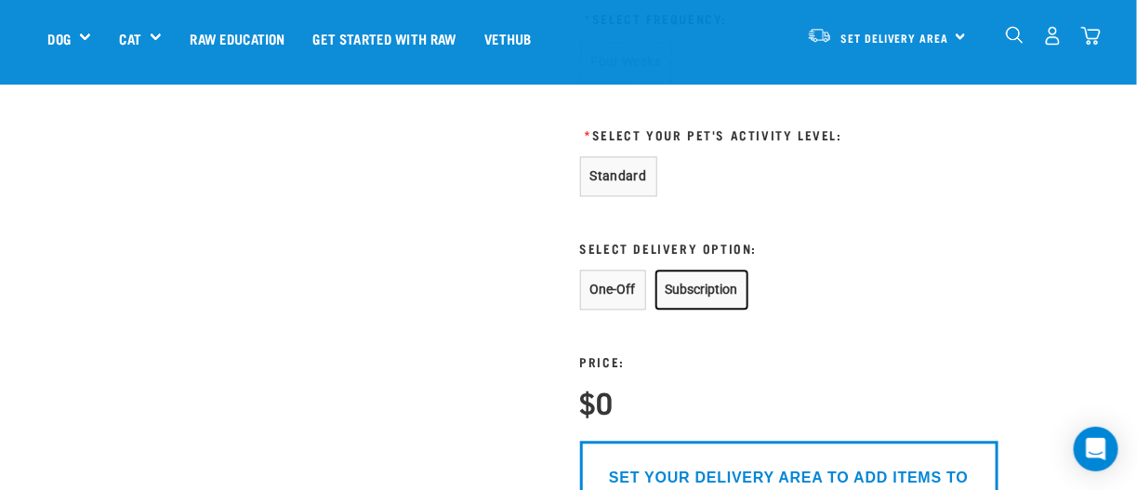
click at [681, 293] on button "Subscription" at bounding box center [701, 290] width 93 height 40
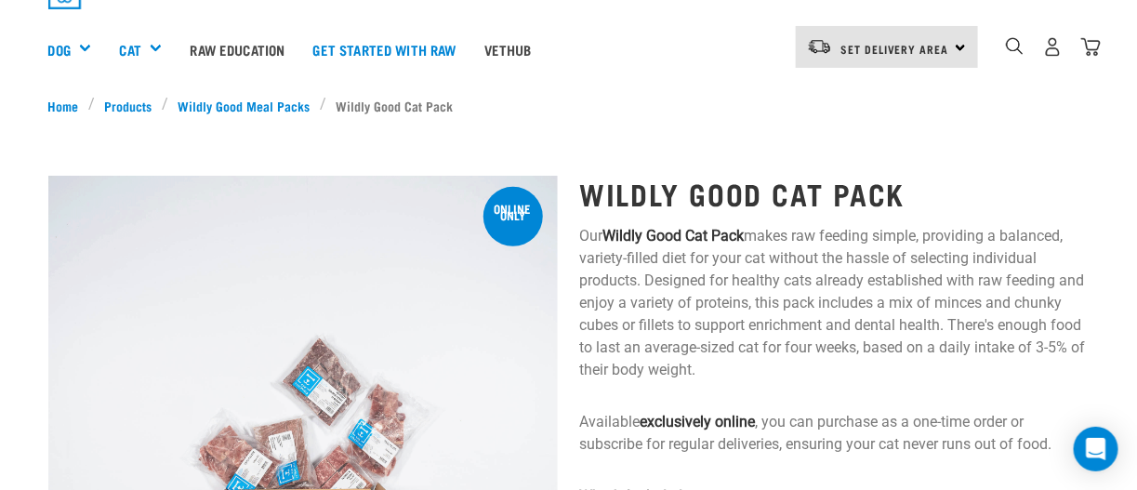
scroll to position [0, 0]
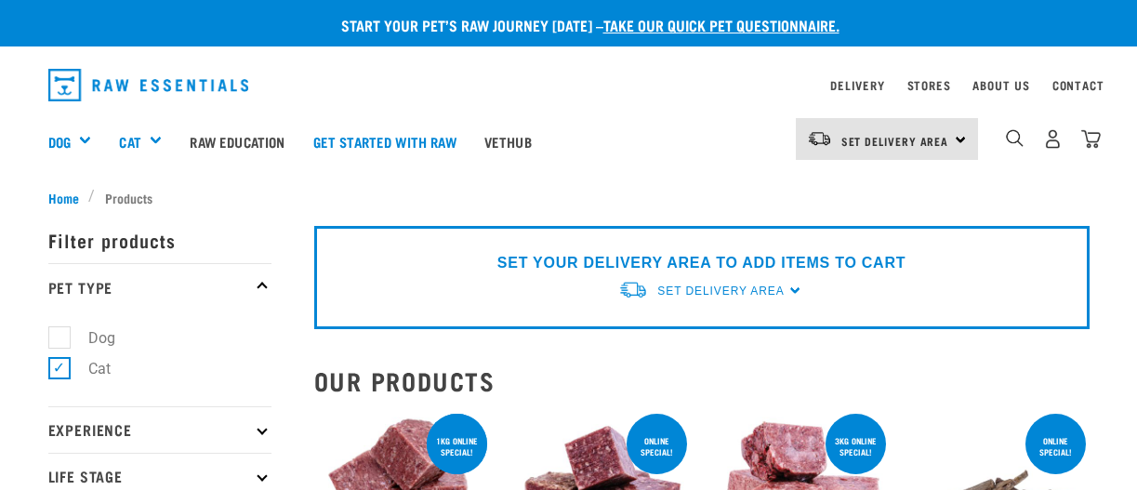
select select "457"
select select "352"
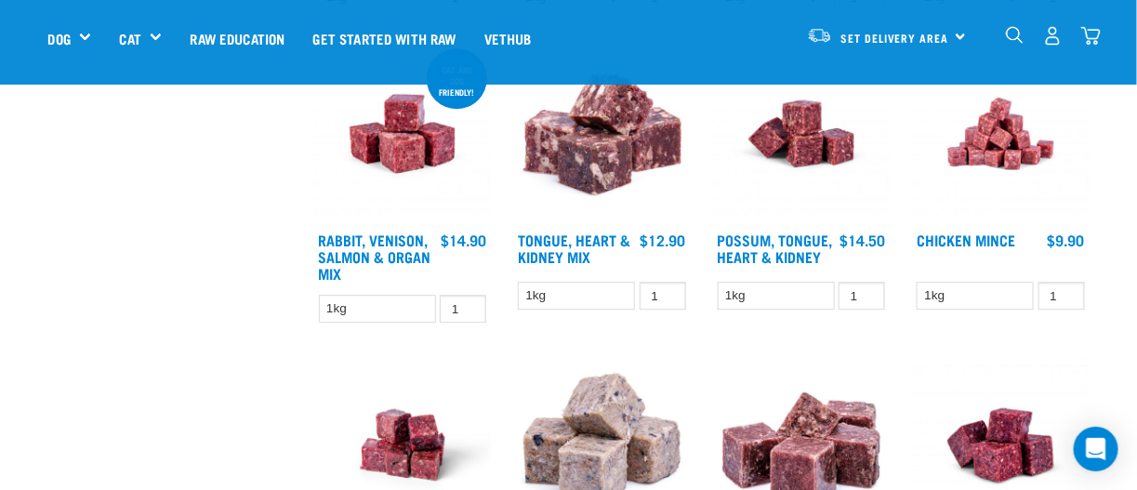
scroll to position [1486, 0]
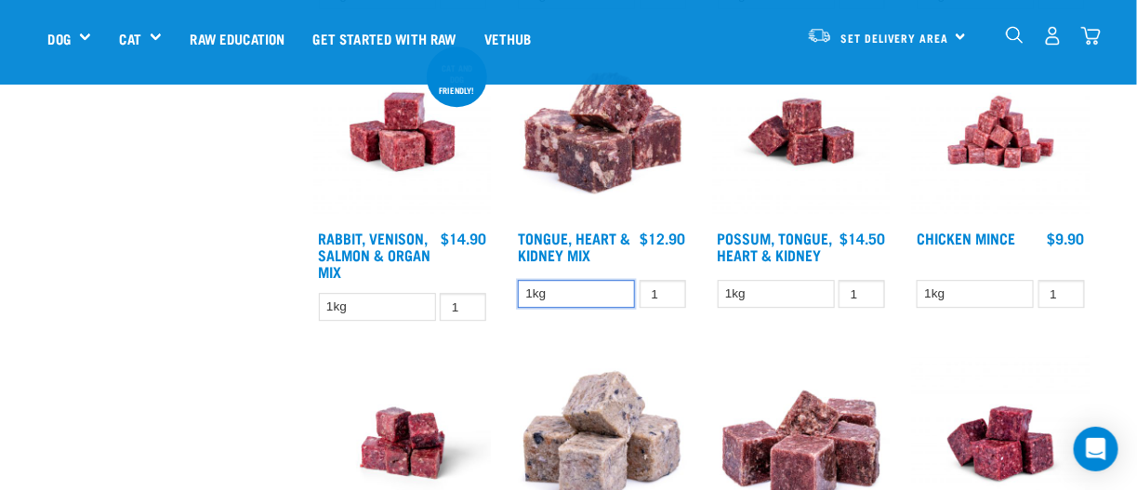
click at [592, 291] on select "1kg" at bounding box center [576, 294] width 117 height 29
click at [518, 280] on select "1kg" at bounding box center [576, 294] width 117 height 29
type input "2"
click at [668, 286] on input "2" at bounding box center [662, 294] width 46 height 29
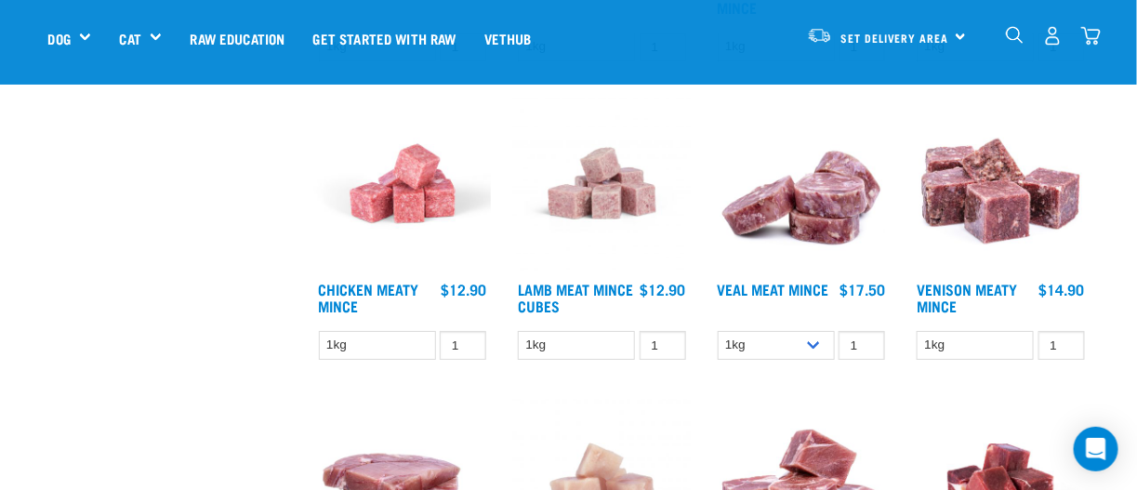
scroll to position [2230, 0]
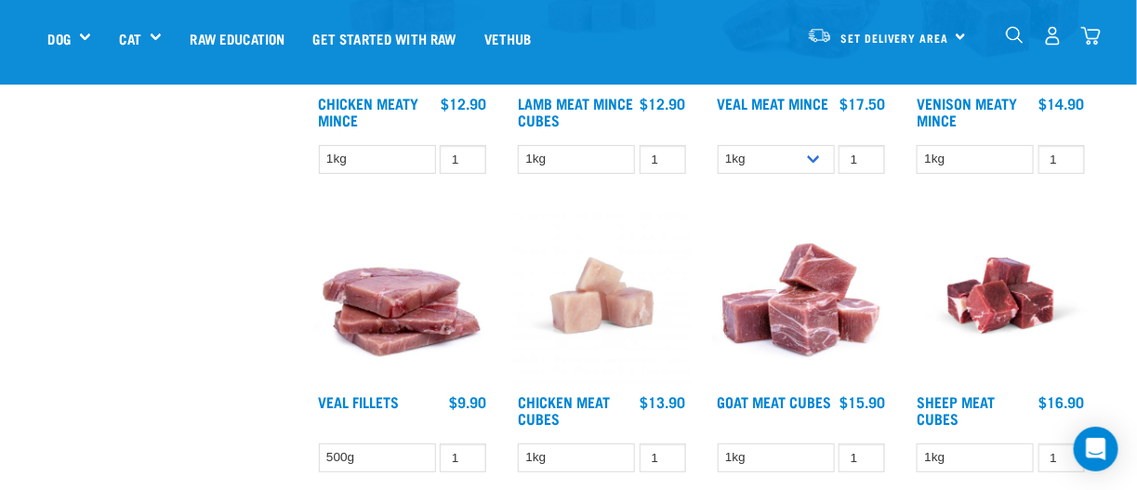
click at [412, 322] on img at bounding box center [403, 296] width 178 height 178
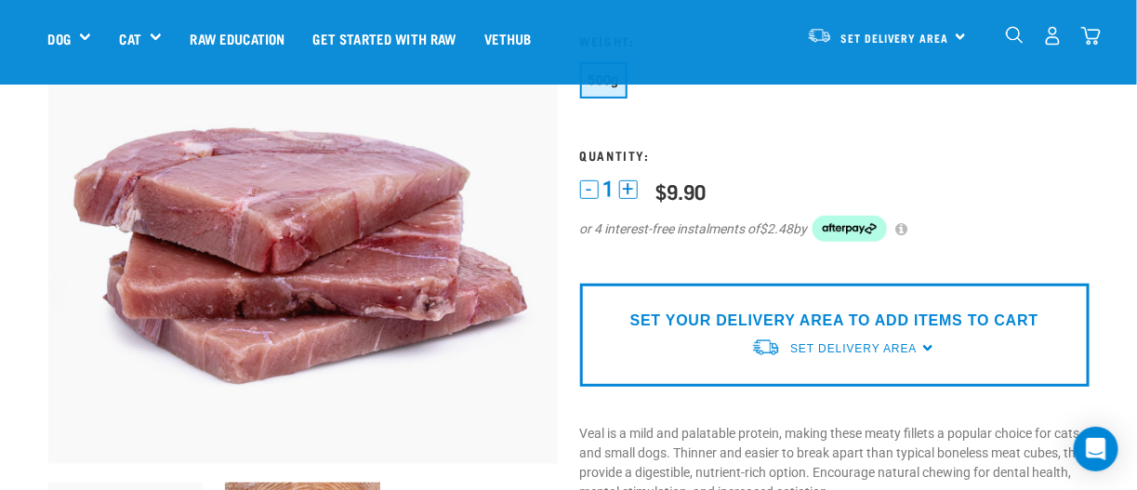
scroll to position [185, 0]
